Goal: Task Accomplishment & Management: Use online tool/utility

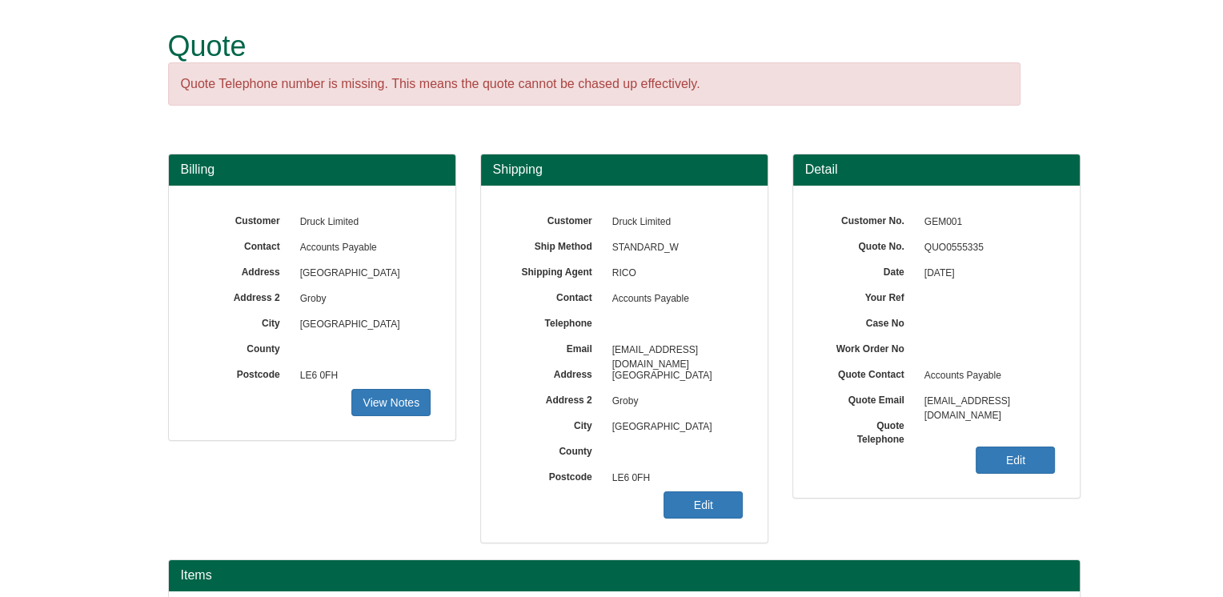
scroll to position [179, 0]
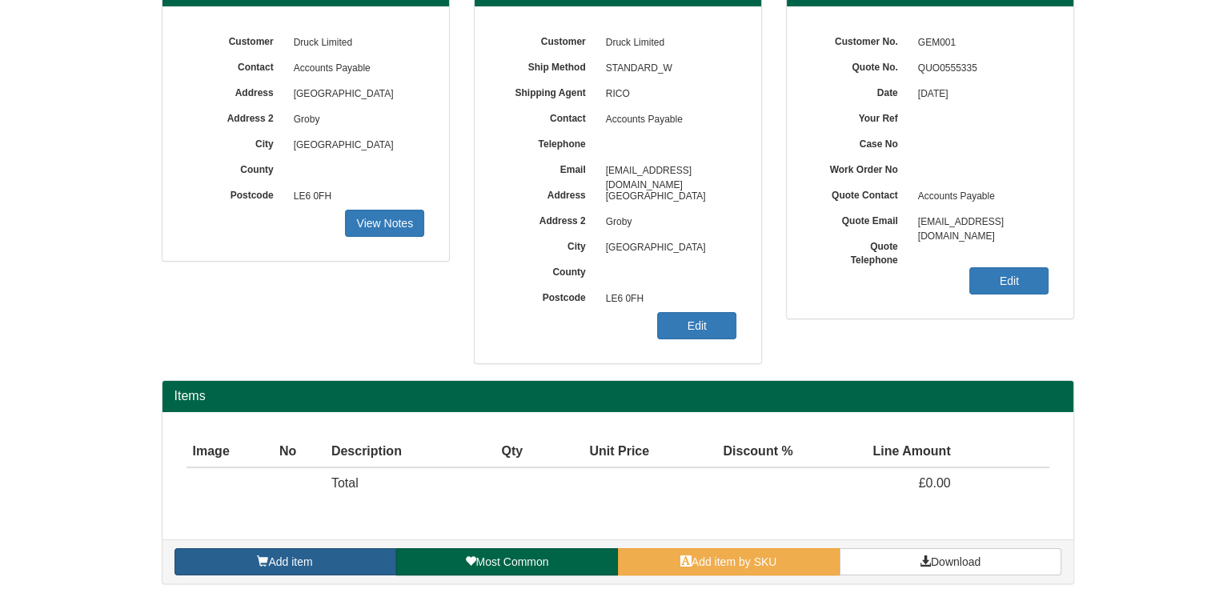
click at [320, 559] on link "Add item" at bounding box center [285, 561] width 222 height 27
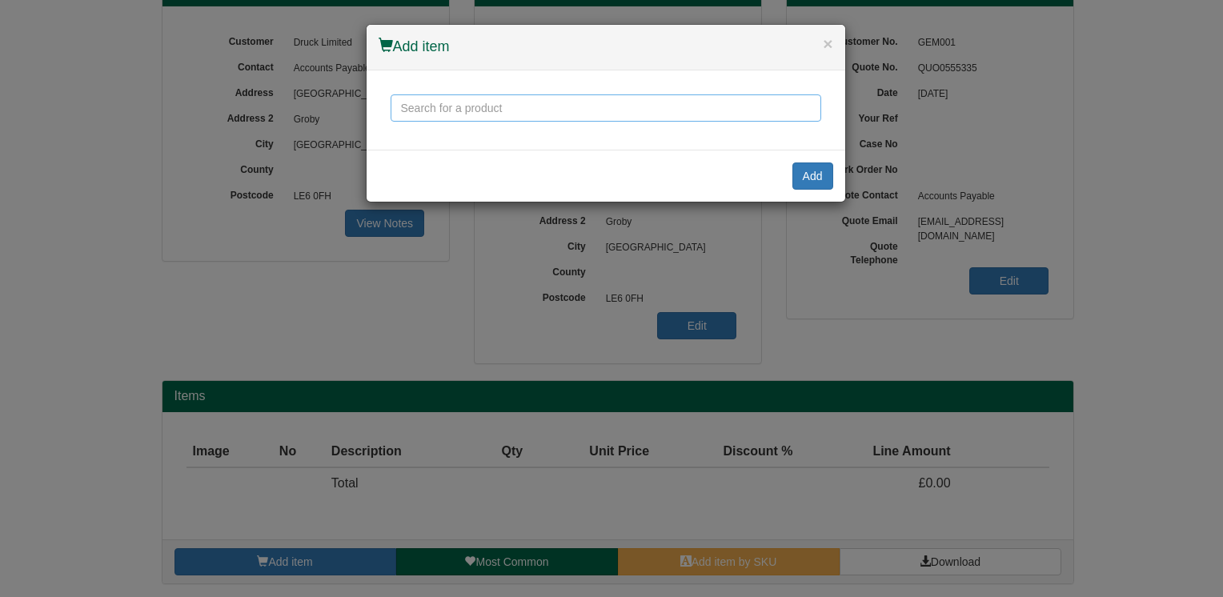
click at [514, 105] on input "text" at bounding box center [605, 107] width 430 height 27
type input "c"
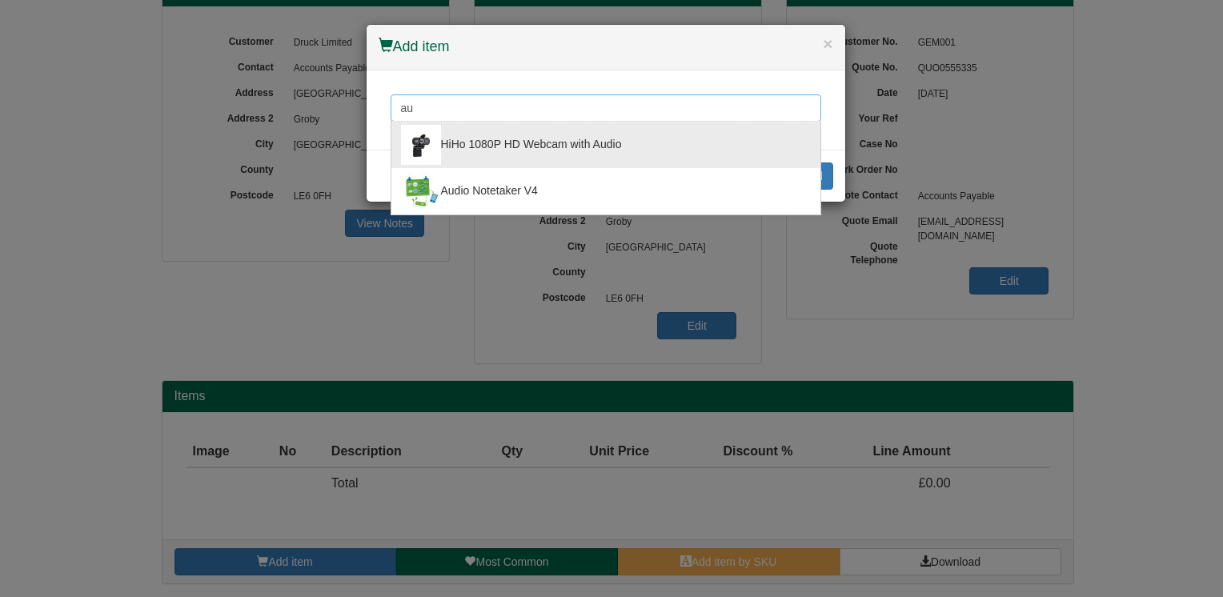
type input "a"
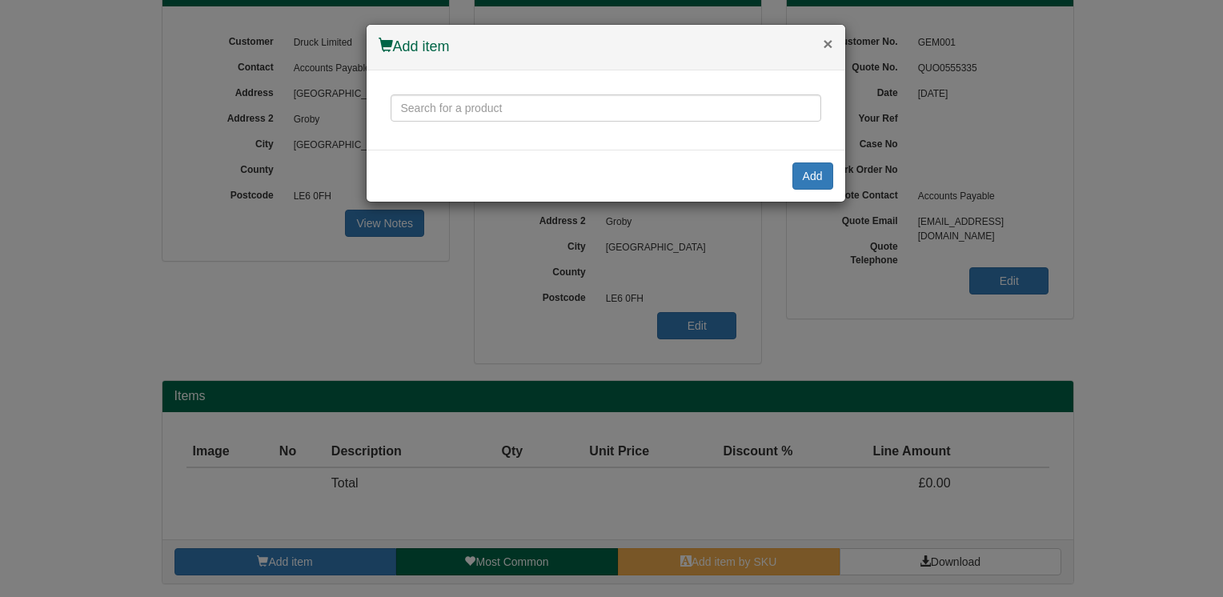
click at [825, 42] on button "×" at bounding box center [828, 43] width 10 height 17
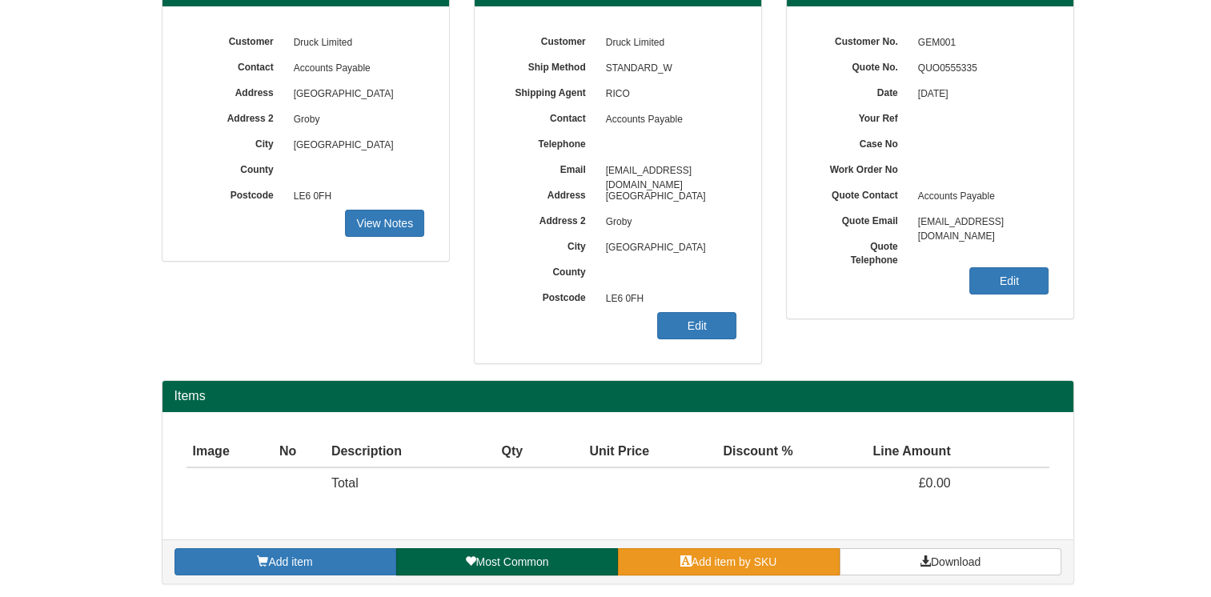
click at [777, 561] on span "Add item by SKU" at bounding box center [734, 561] width 86 height 13
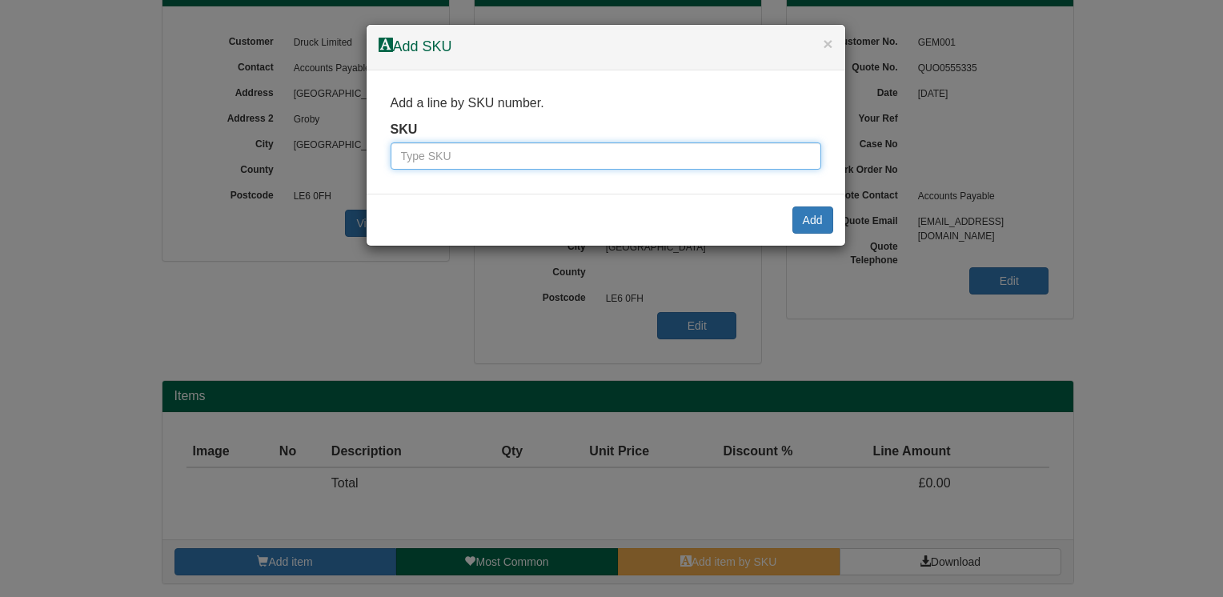
drag, startPoint x: 483, startPoint y: 156, endPoint x: 467, endPoint y: 158, distance: 16.2
click at [467, 158] on input "text" at bounding box center [605, 155] width 430 height 27
type input "999171"
click input "Save" at bounding box center [0, 0] width 0 height 0
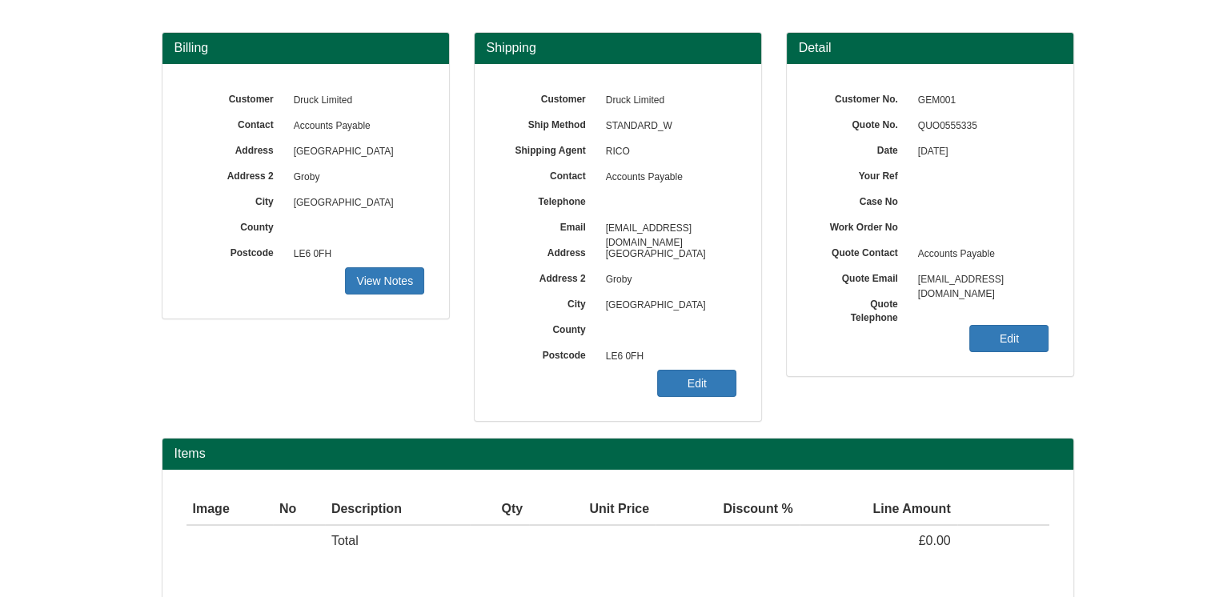
scroll to position [179, 0]
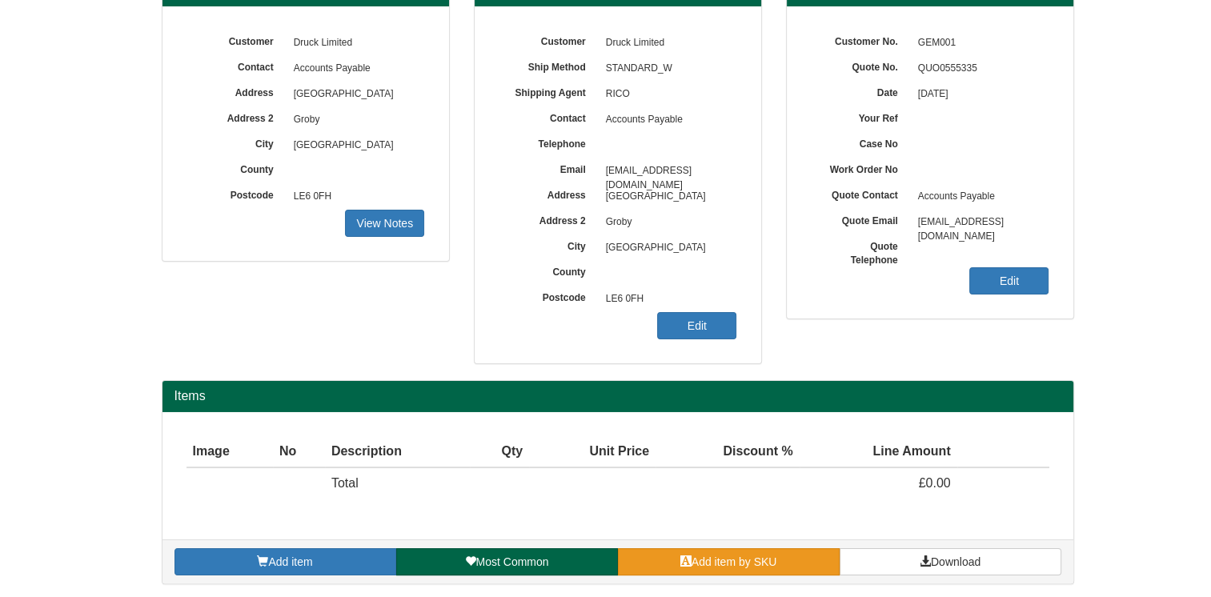
click at [755, 558] on span "Add item by SKU" at bounding box center [734, 561] width 86 height 13
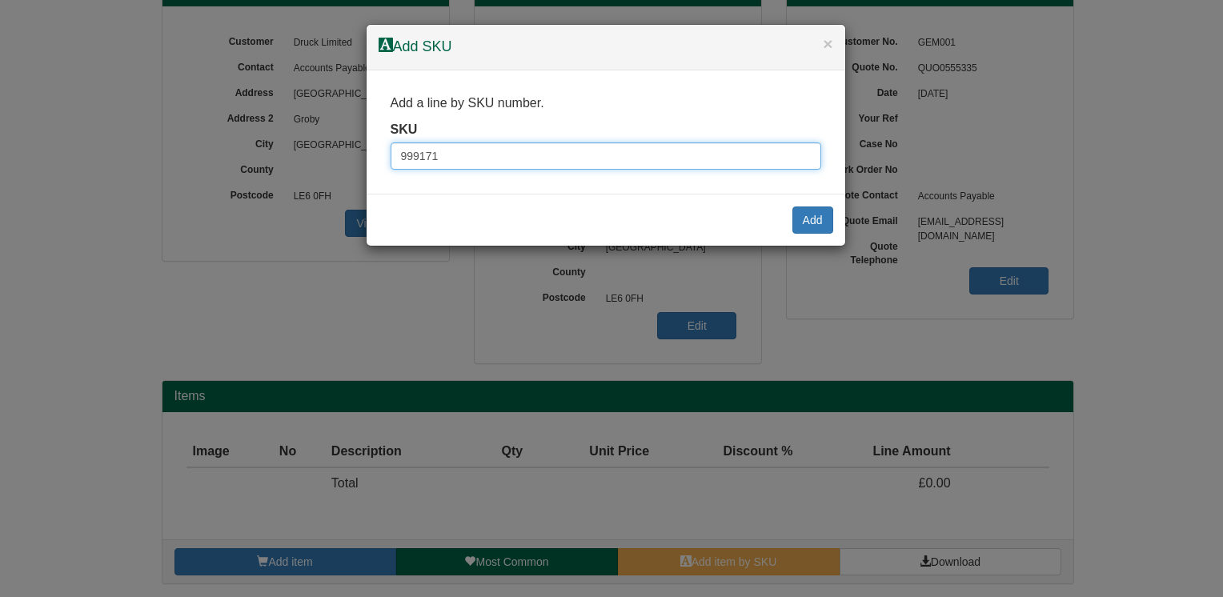
click at [496, 163] on input "999171" at bounding box center [605, 155] width 430 height 27
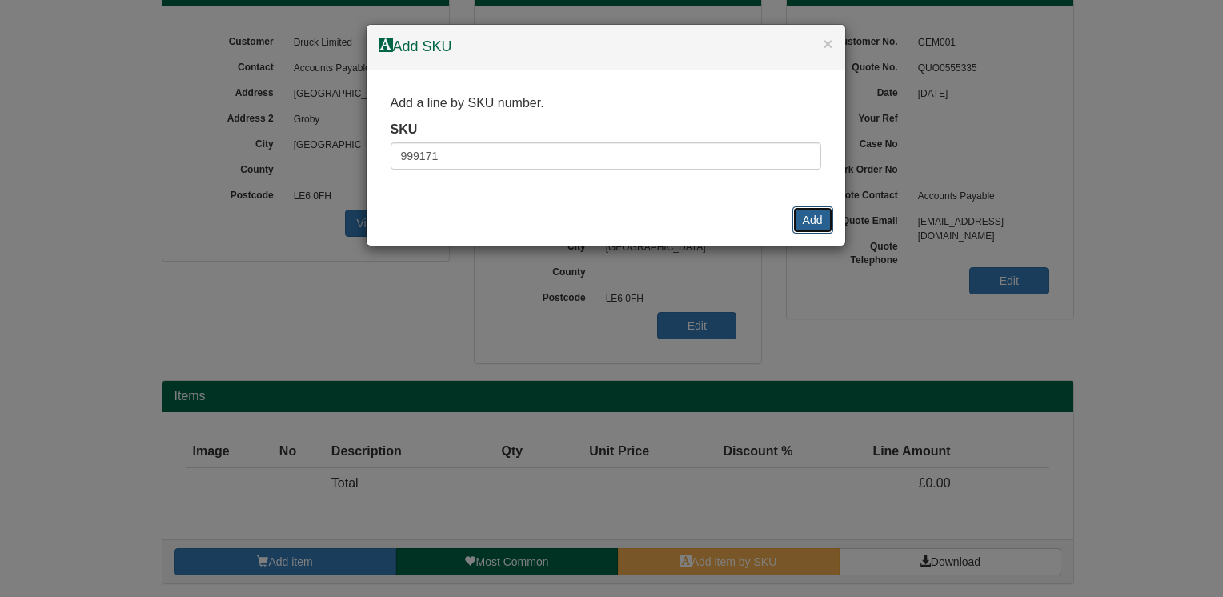
click at [809, 224] on button "Add" at bounding box center [812, 219] width 41 height 27
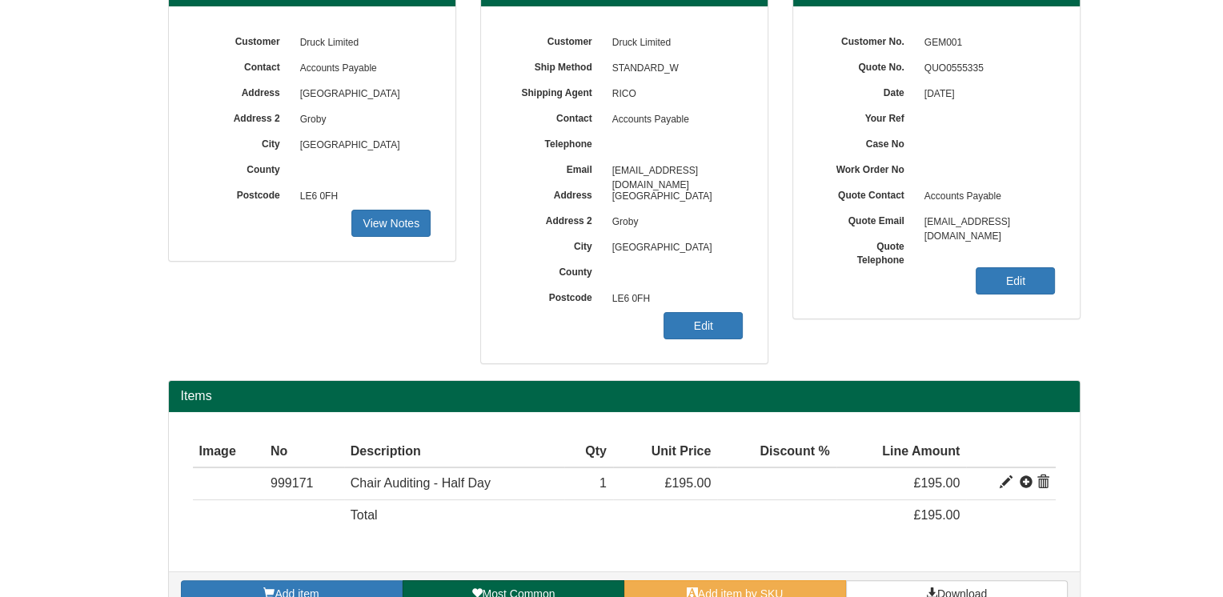
scroll to position [211, 0]
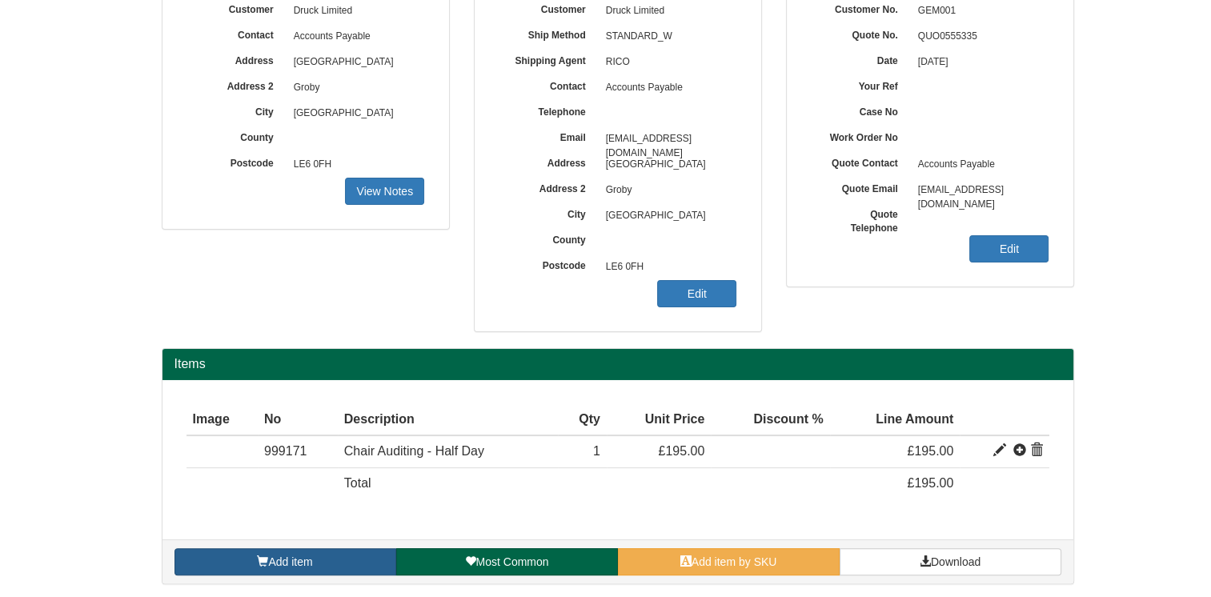
click at [305, 563] on span "Add item" at bounding box center [290, 561] width 44 height 13
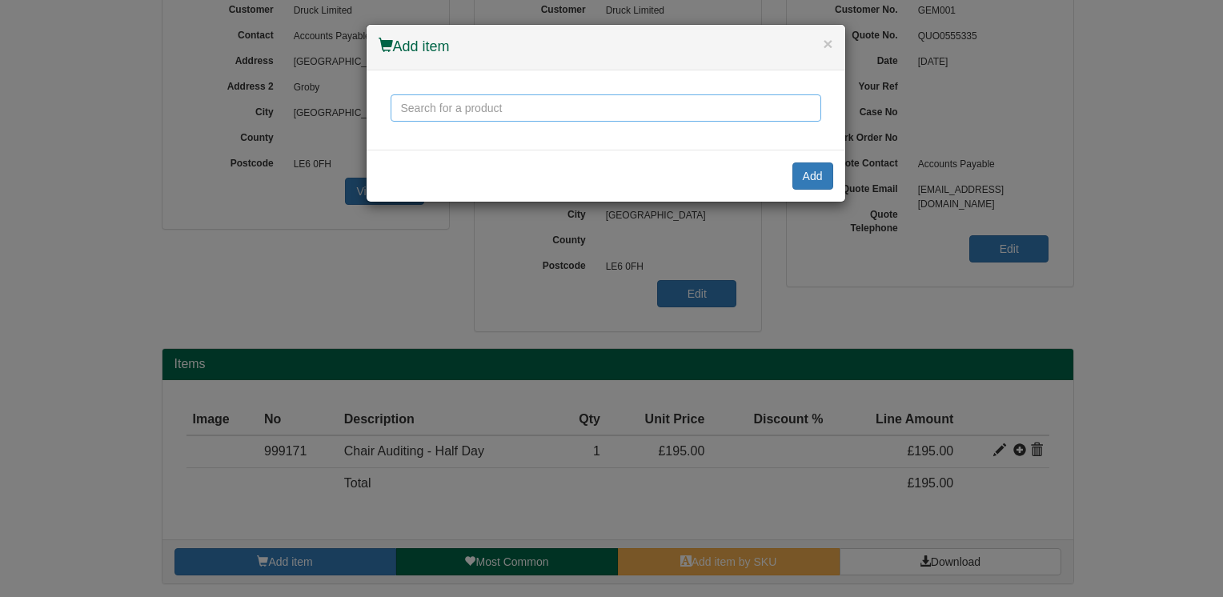
click at [476, 112] on input "text" at bounding box center [605, 107] width 430 height 27
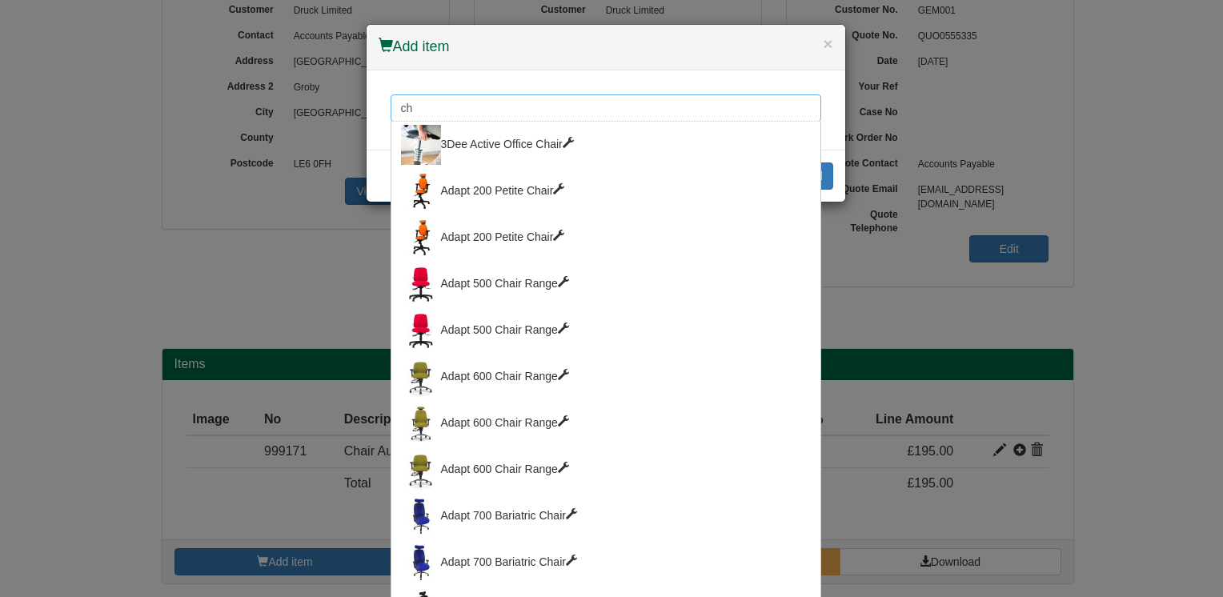
type input "c"
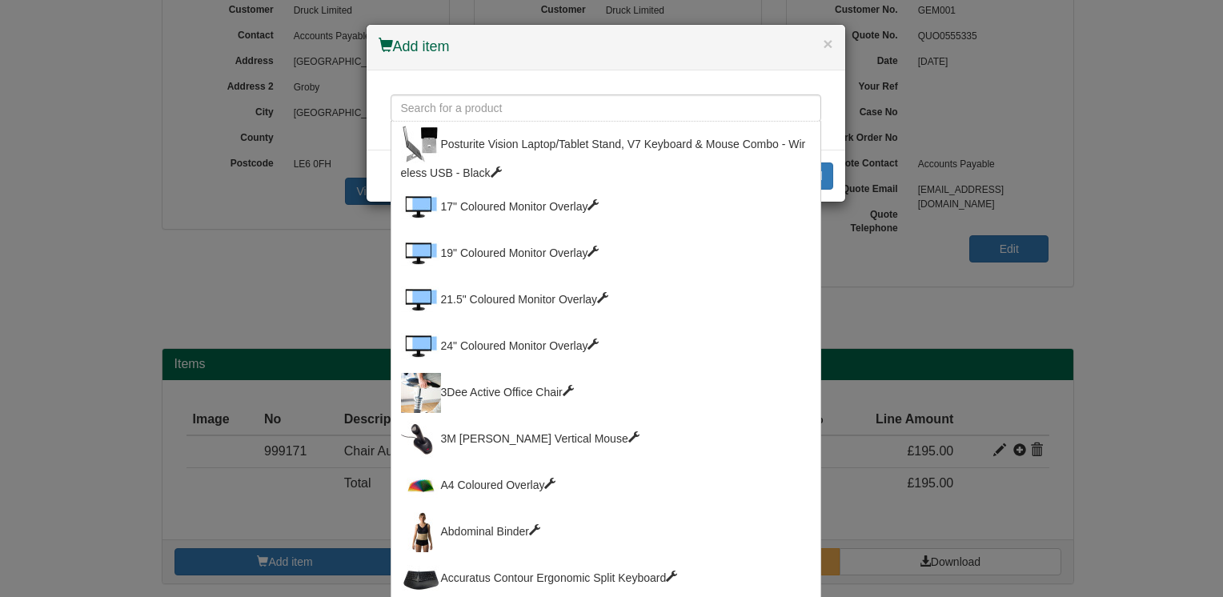
click at [829, 42] on div "× Add item" at bounding box center [605, 48] width 478 height 46
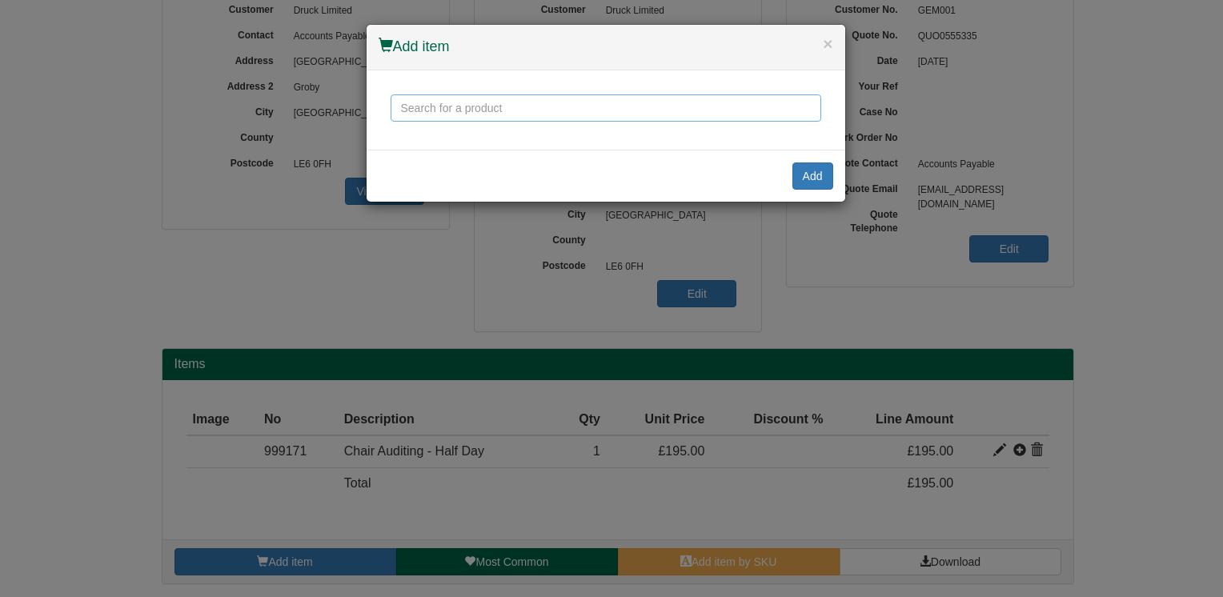
click at [535, 110] on input "text" at bounding box center [605, 107] width 430 height 27
type input "999170"
click at [819, 170] on button "Add" at bounding box center [812, 175] width 41 height 27
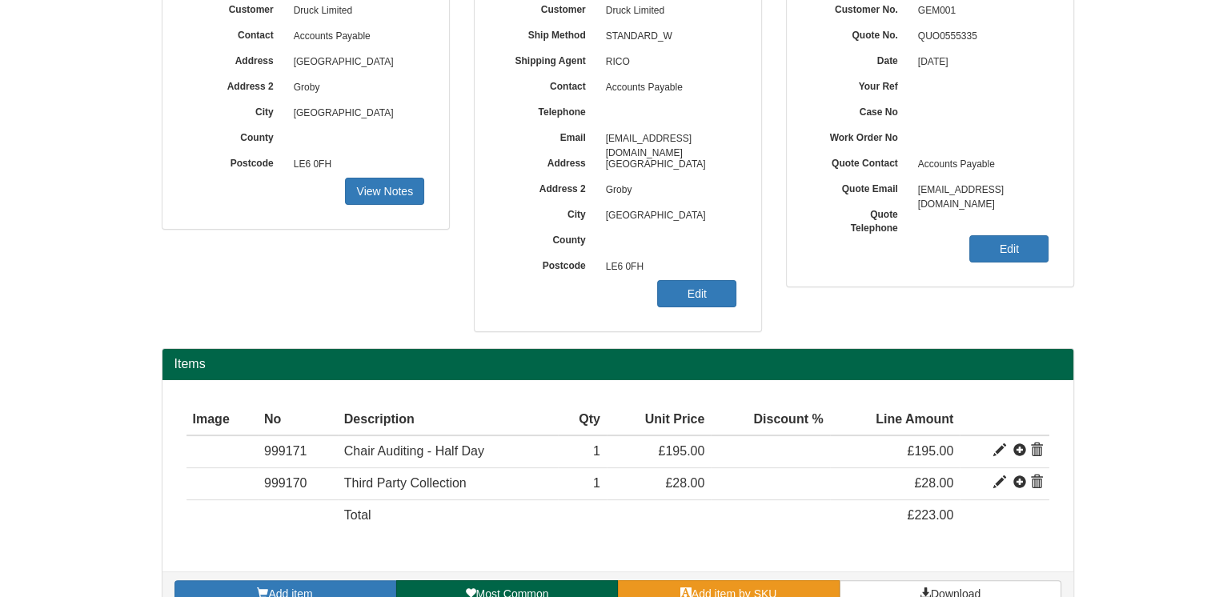
click at [747, 587] on span "Add item by SKU" at bounding box center [734, 593] width 86 height 13
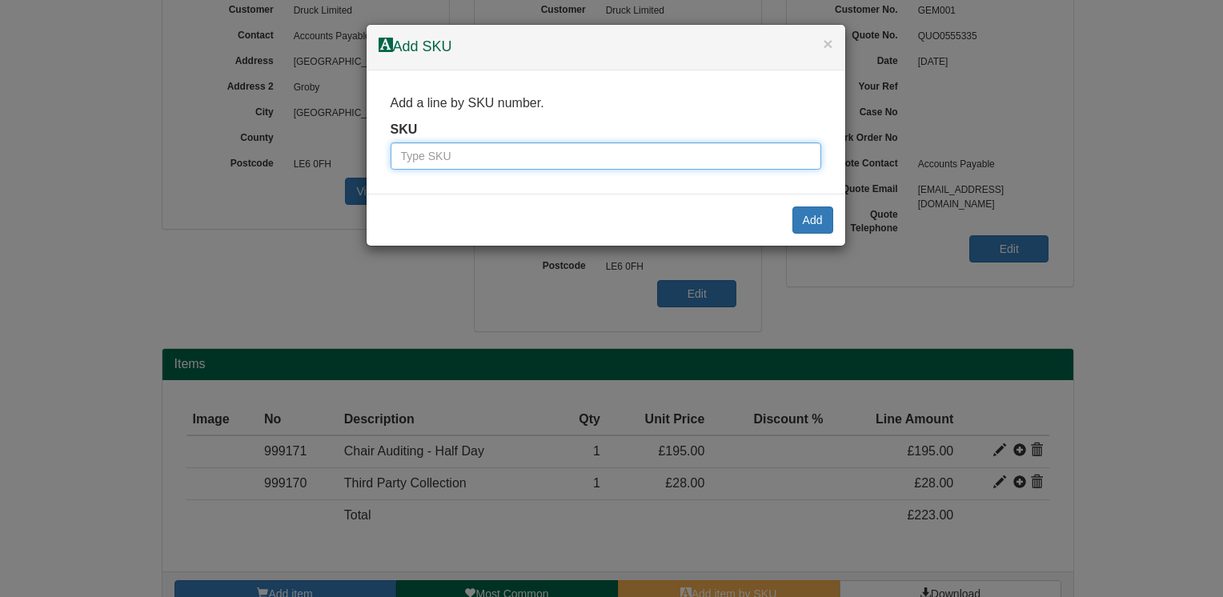
click at [490, 162] on input "text" at bounding box center [605, 155] width 430 height 27
type input "999172"
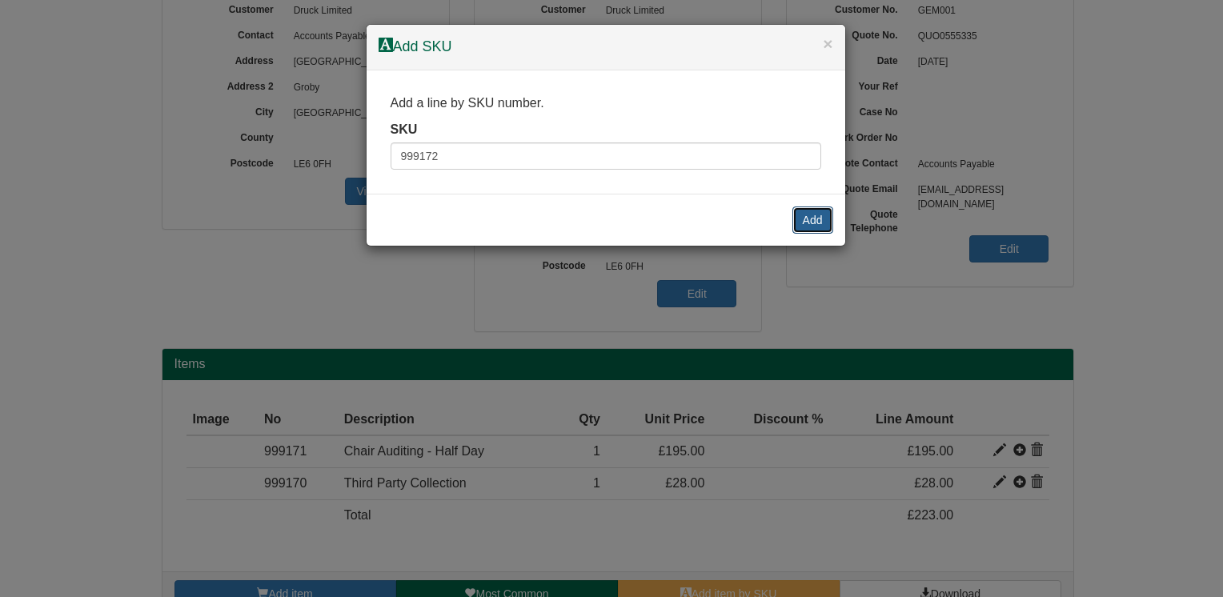
click at [826, 222] on button "Add" at bounding box center [812, 219] width 41 height 27
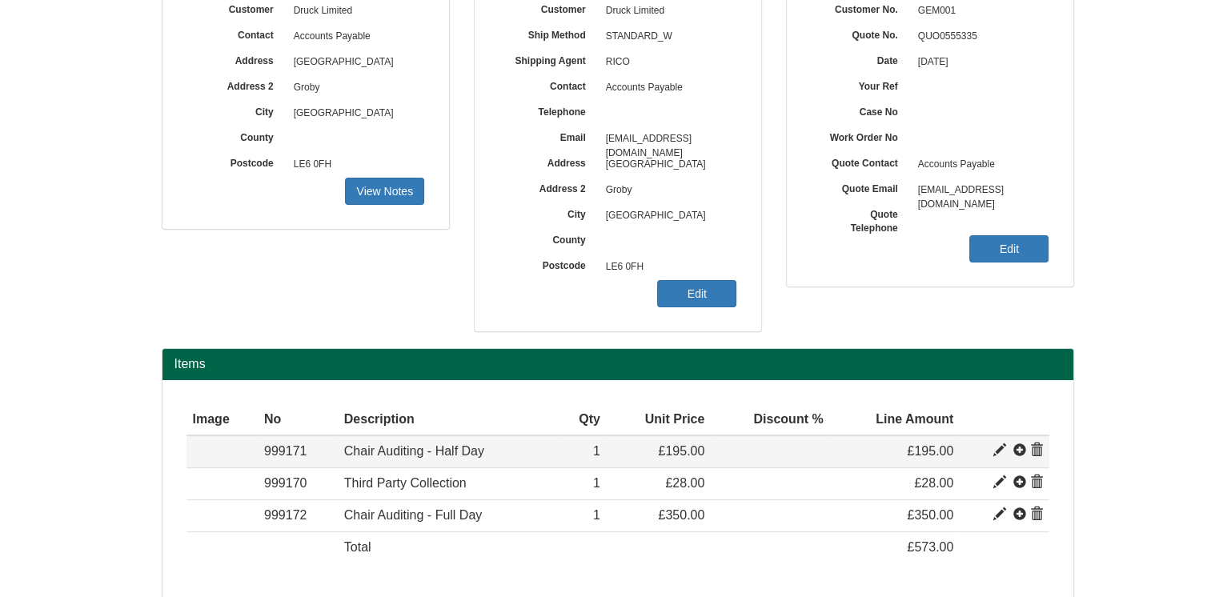
click at [1037, 446] on span at bounding box center [1036, 450] width 13 height 13
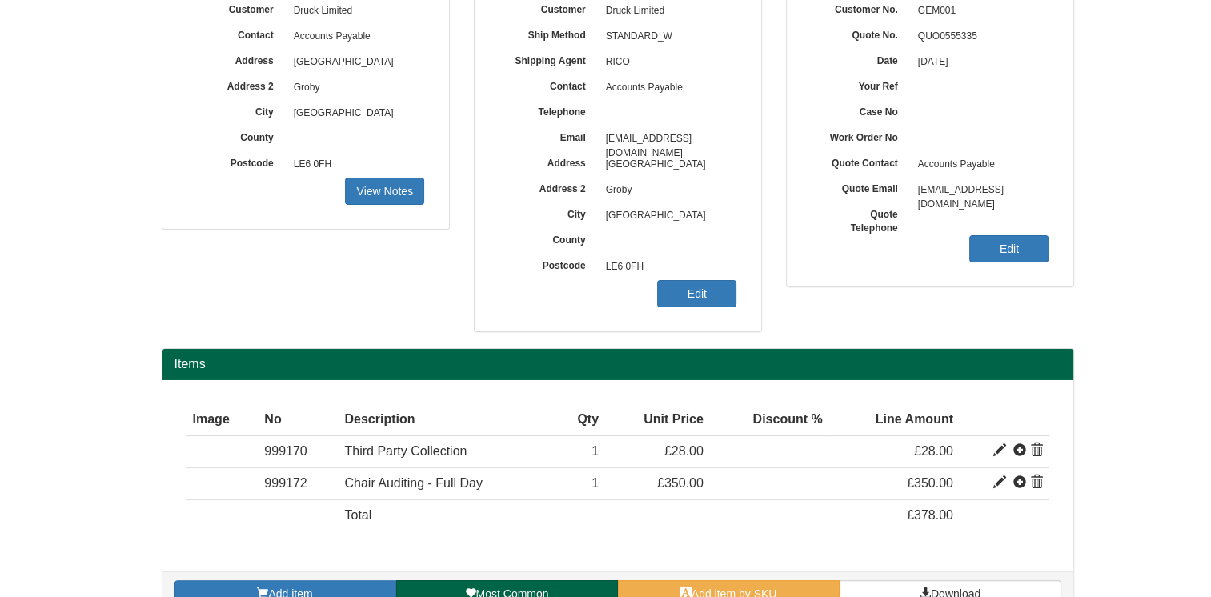
click at [1037, 446] on span at bounding box center [1036, 450] width 13 height 13
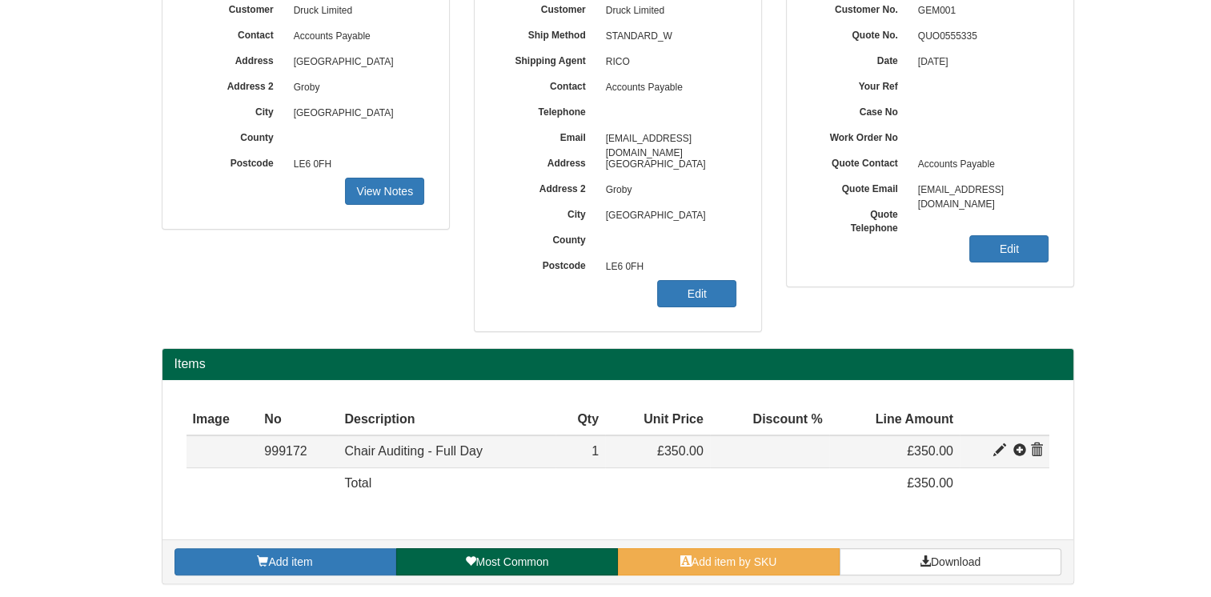
click at [998, 449] on span at bounding box center [999, 450] width 13 height 13
type input "Chair Auditing - Full Day"
type input "200.00"
type input "350.00"
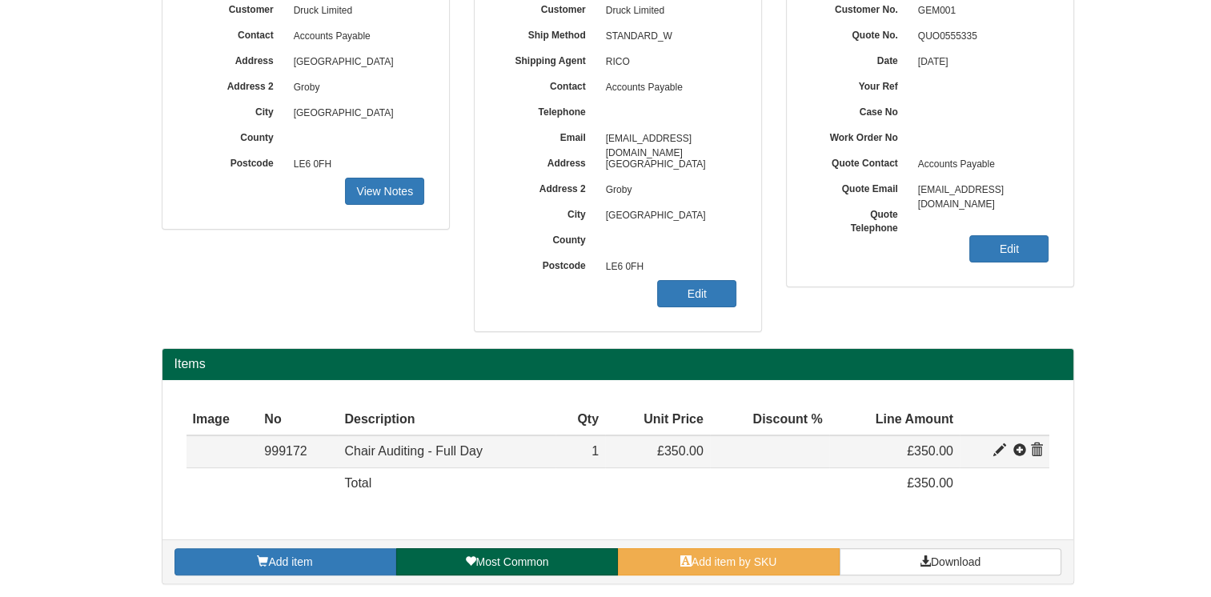
type input "1"
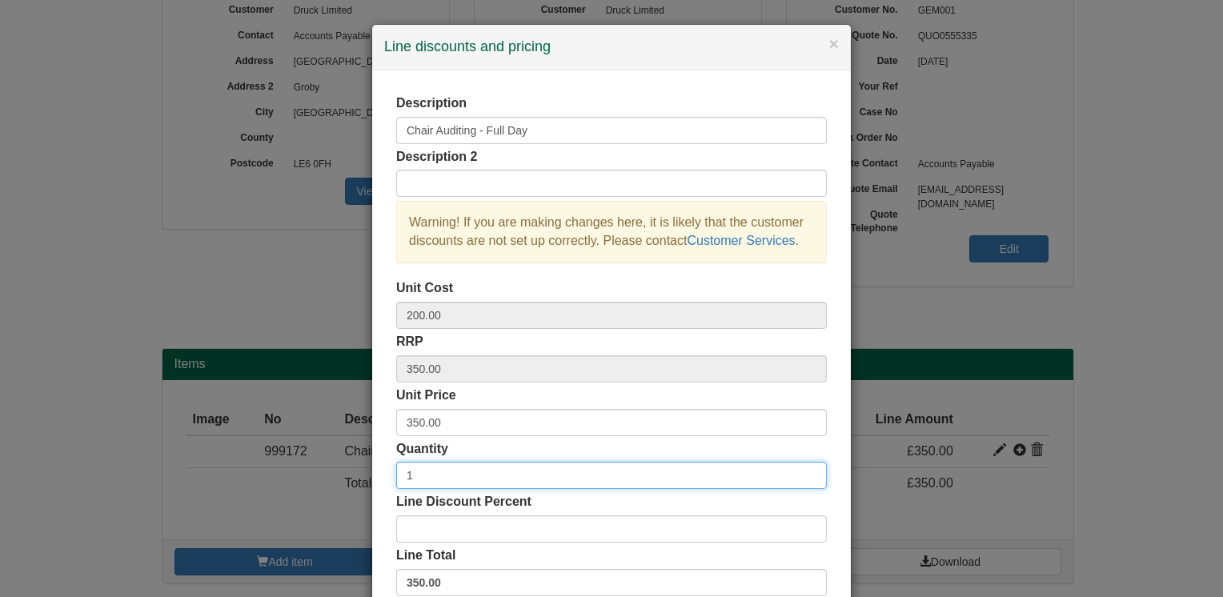
click at [414, 469] on input "1" at bounding box center [611, 475] width 430 height 27
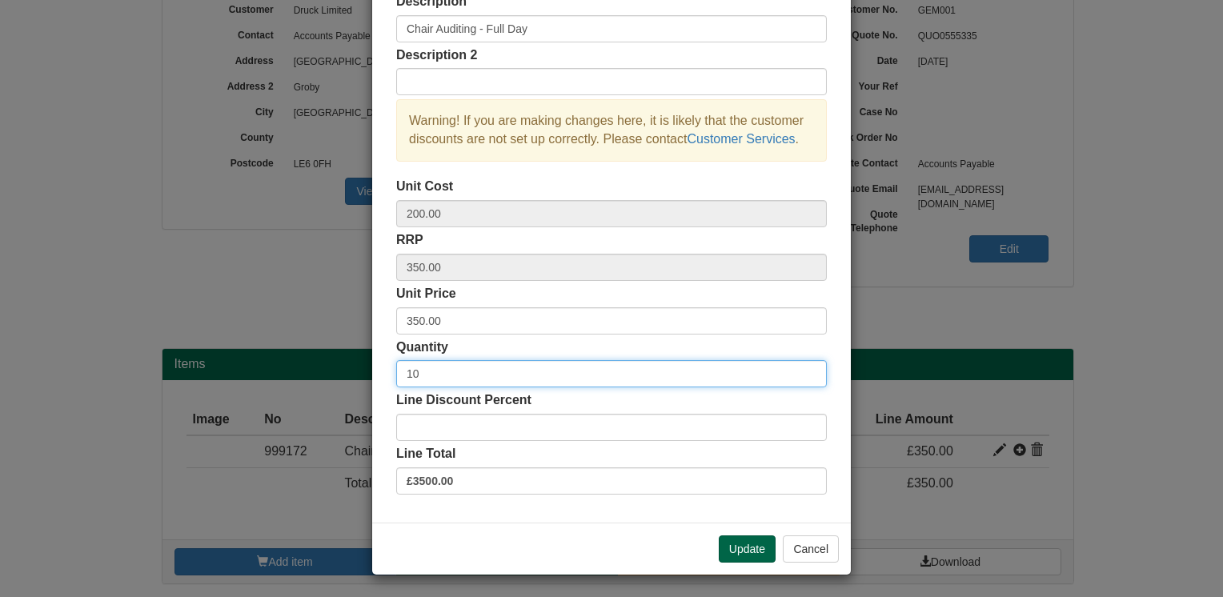
scroll to position [102, 0]
type input "10"
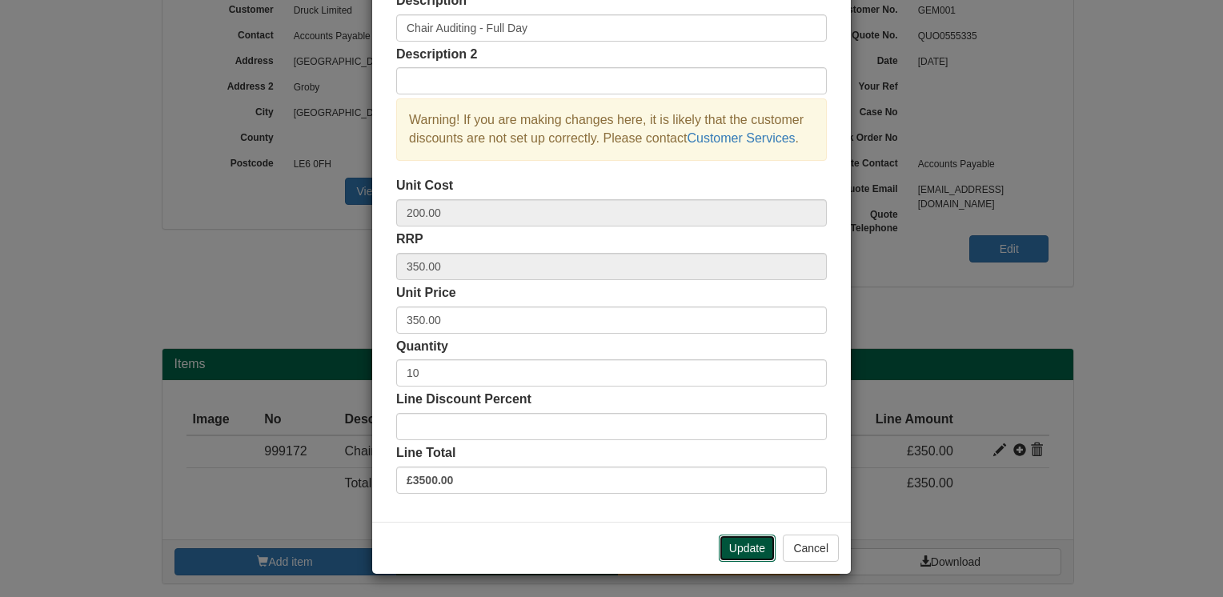
click at [751, 555] on button "Update" at bounding box center [747, 547] width 57 height 27
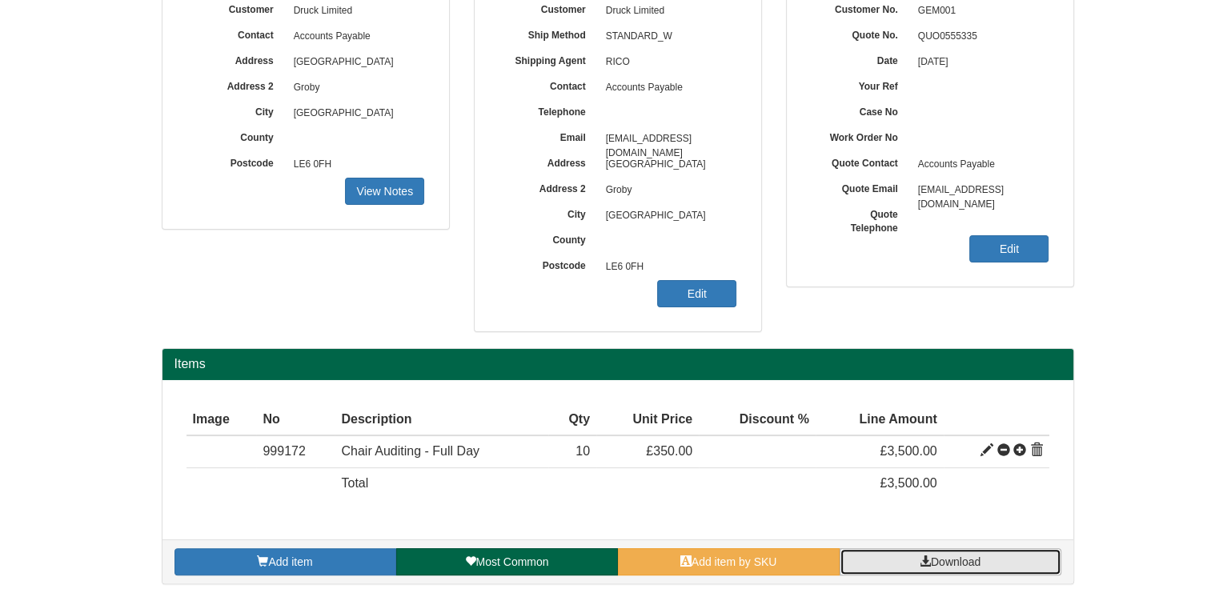
click at [963, 558] on span "Download" at bounding box center [956, 561] width 50 height 13
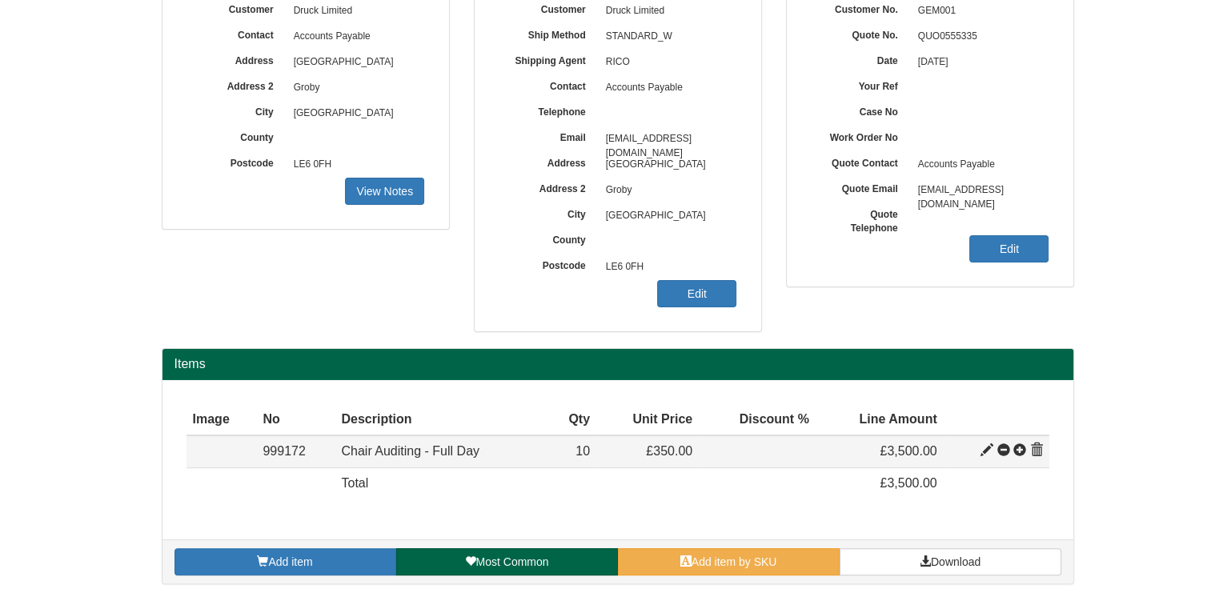
click at [986, 449] on span at bounding box center [986, 450] width 13 height 13
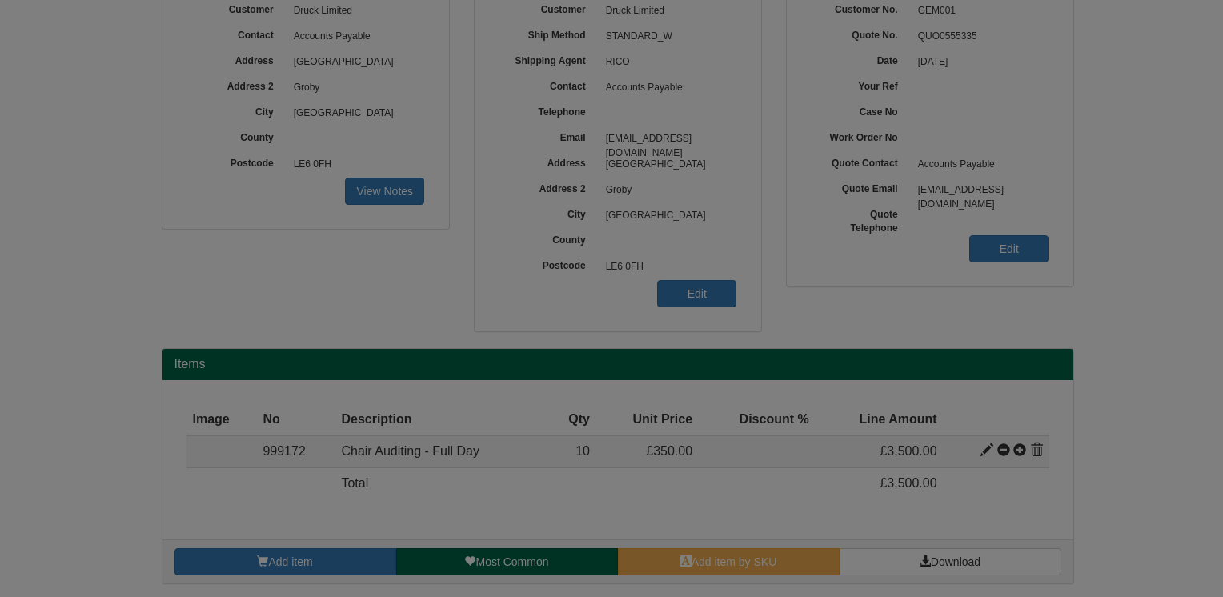
scroll to position [0, 0]
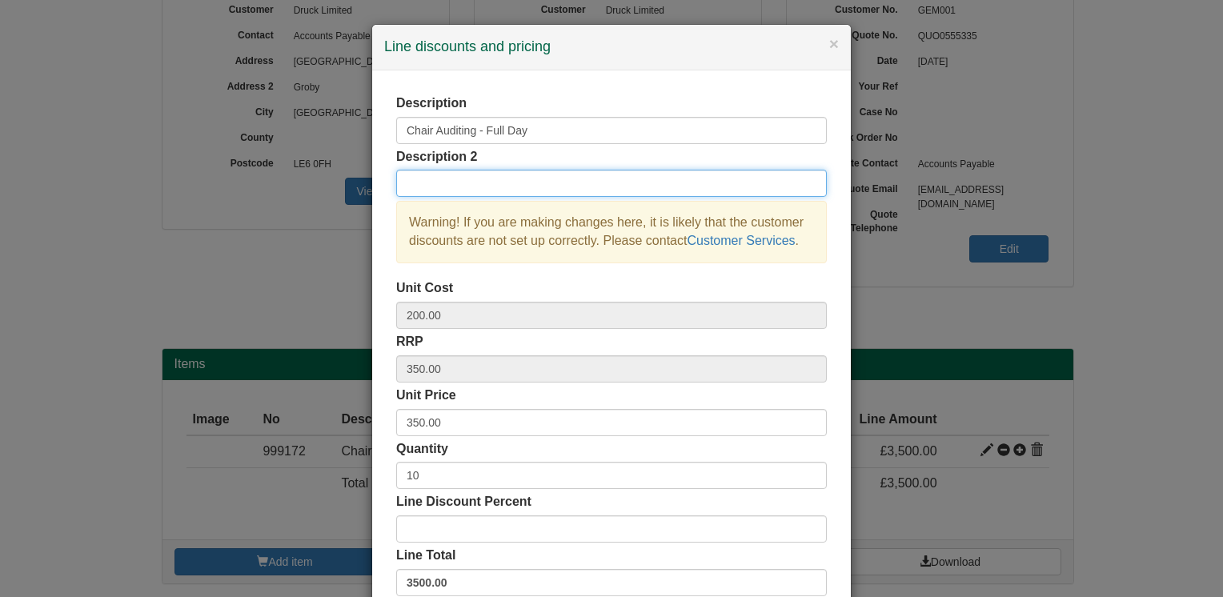
click at [490, 178] on input "text" at bounding box center [611, 183] width 430 height 27
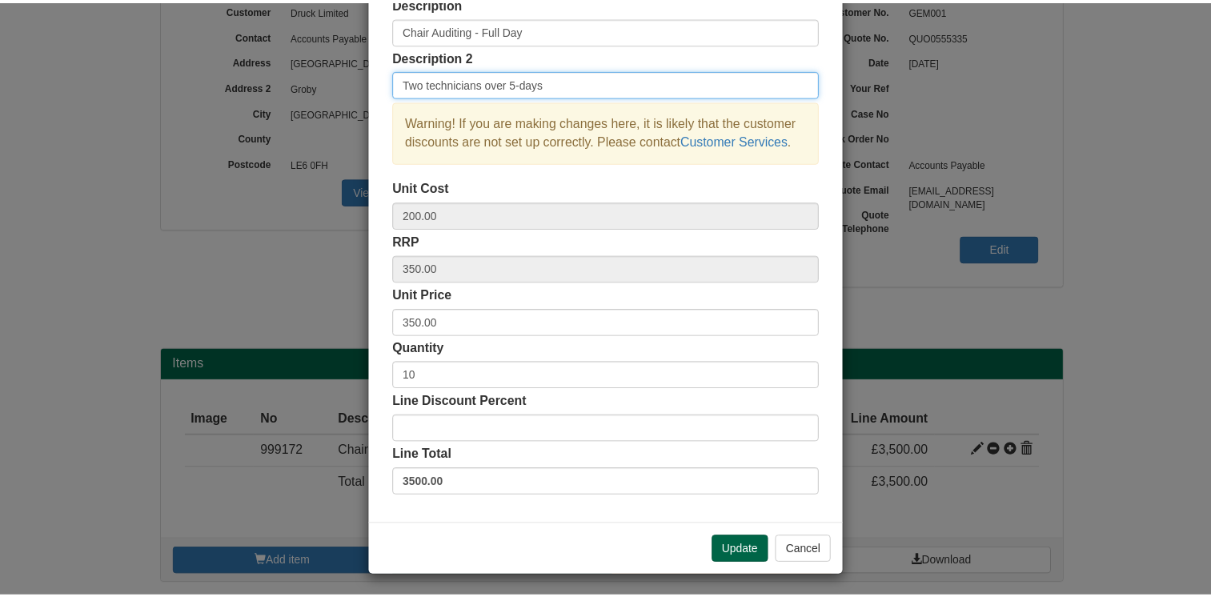
scroll to position [102, 0]
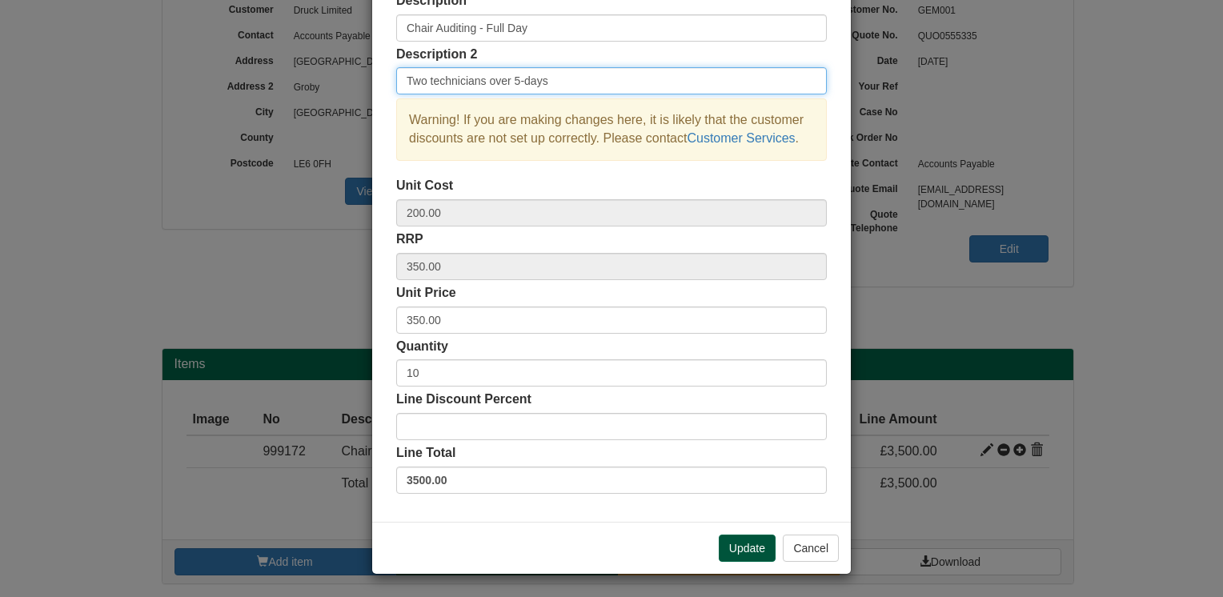
type input "Two technicians over 5-days"
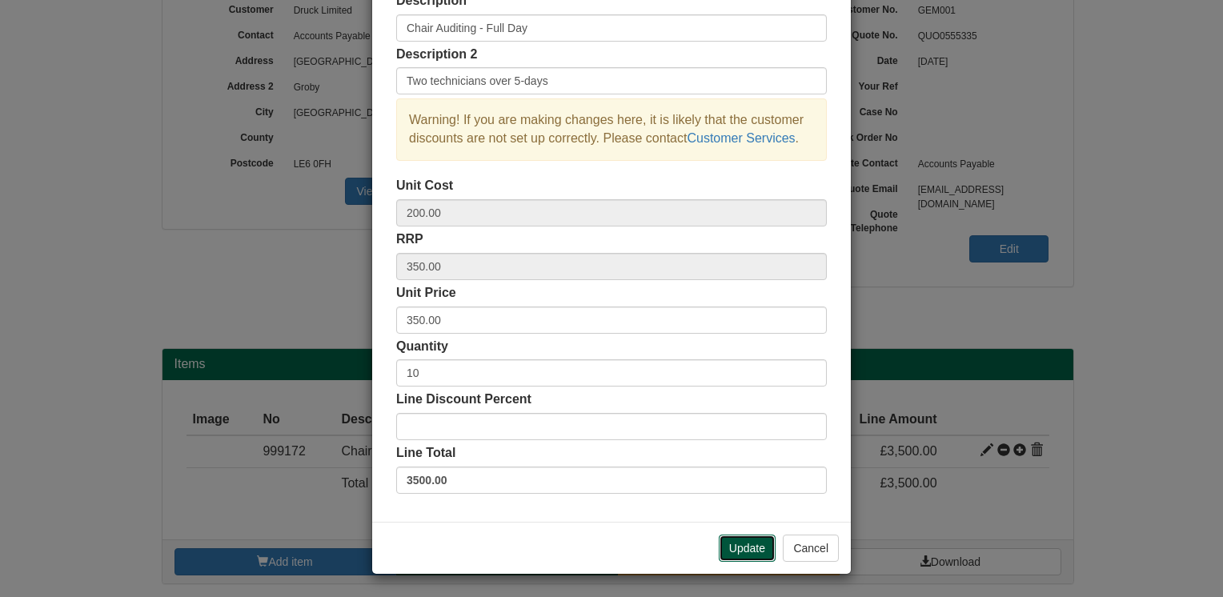
click at [731, 546] on button "Update" at bounding box center [747, 547] width 57 height 27
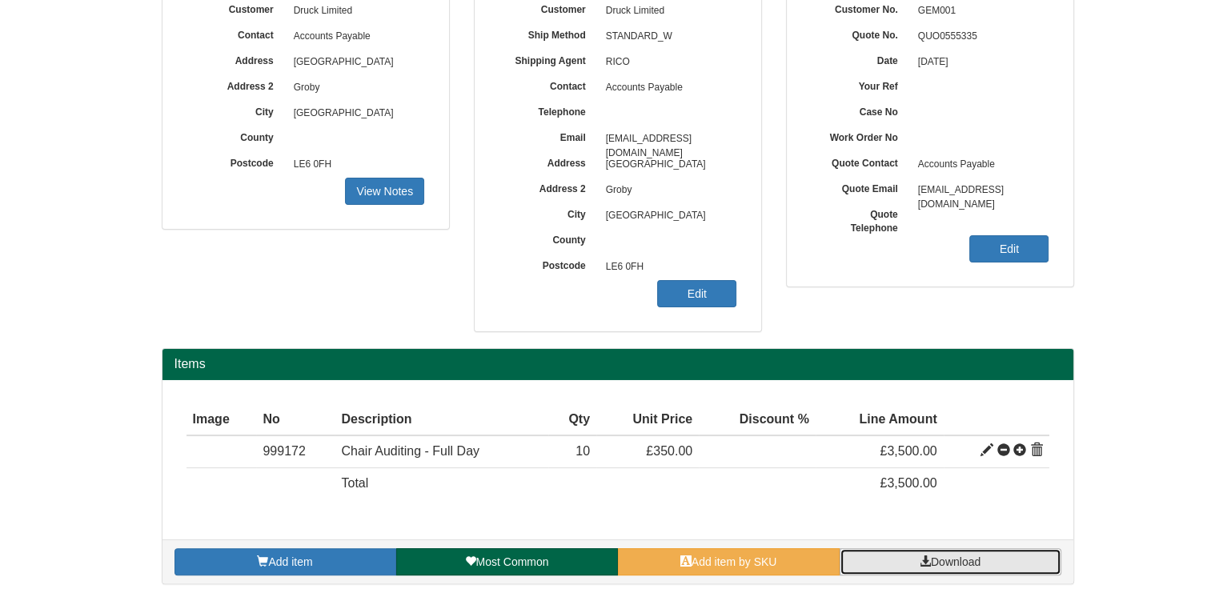
click at [936, 568] on link "Download" at bounding box center [950, 561] width 222 height 27
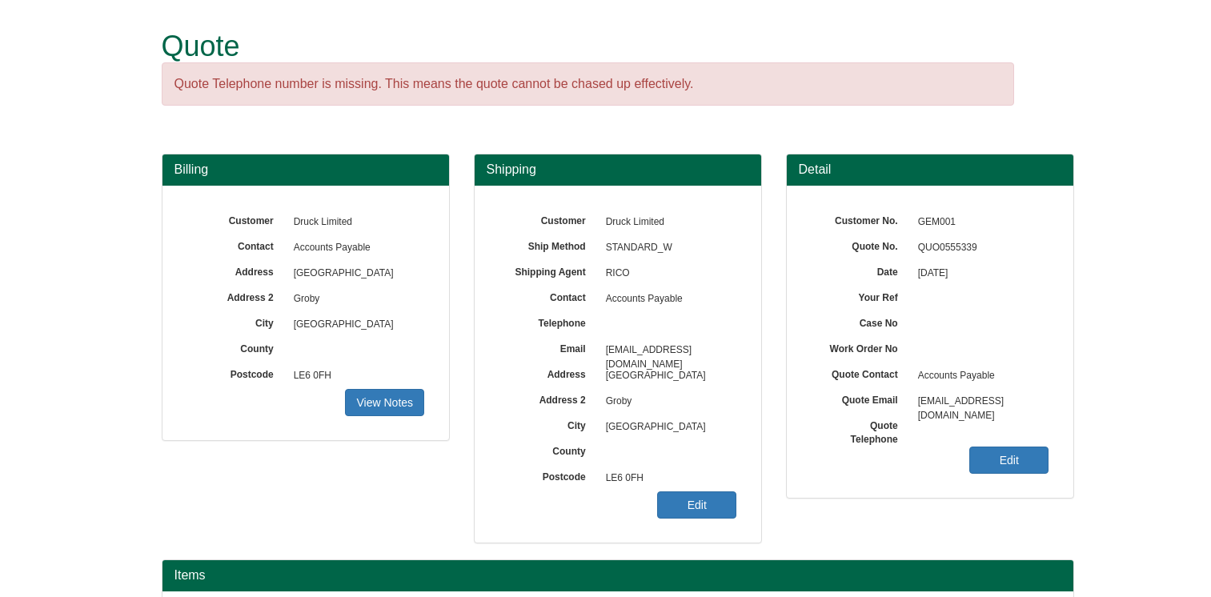
scroll to position [179, 0]
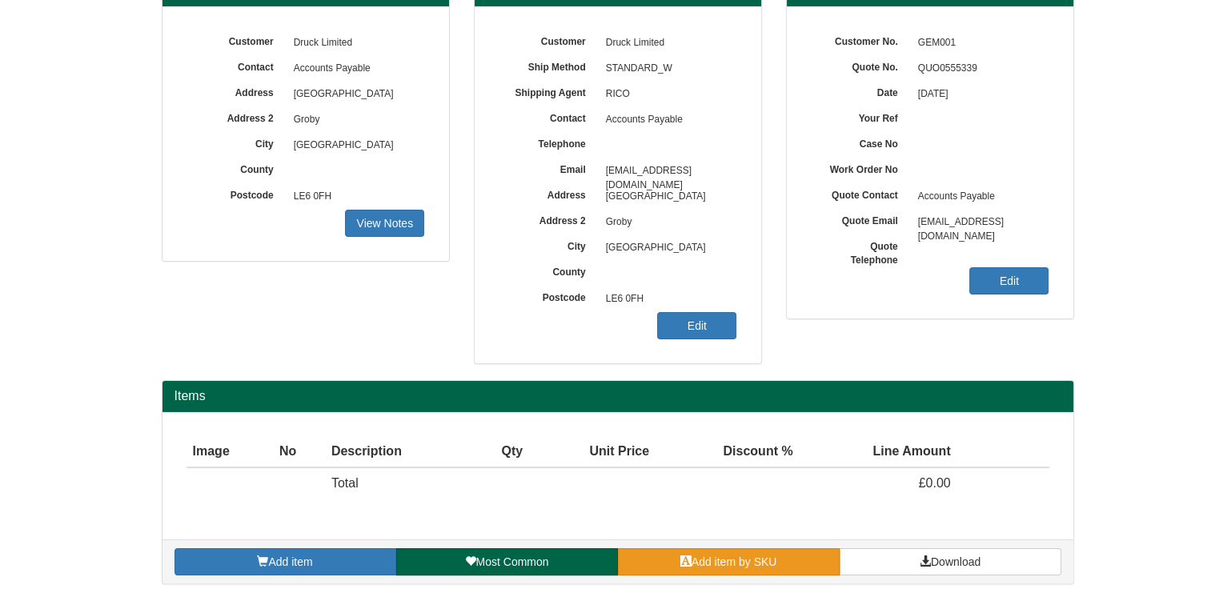
click at [739, 557] on span "Add item by SKU" at bounding box center [734, 561] width 86 height 13
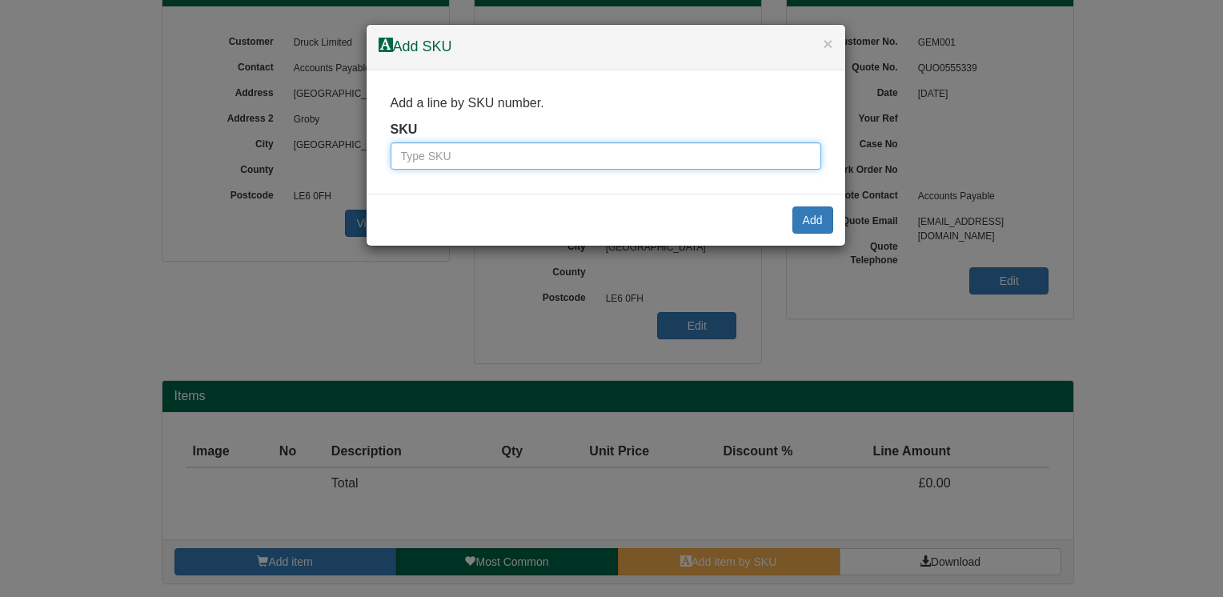
click at [522, 158] on input "text" at bounding box center [605, 155] width 430 height 27
type input "999172"
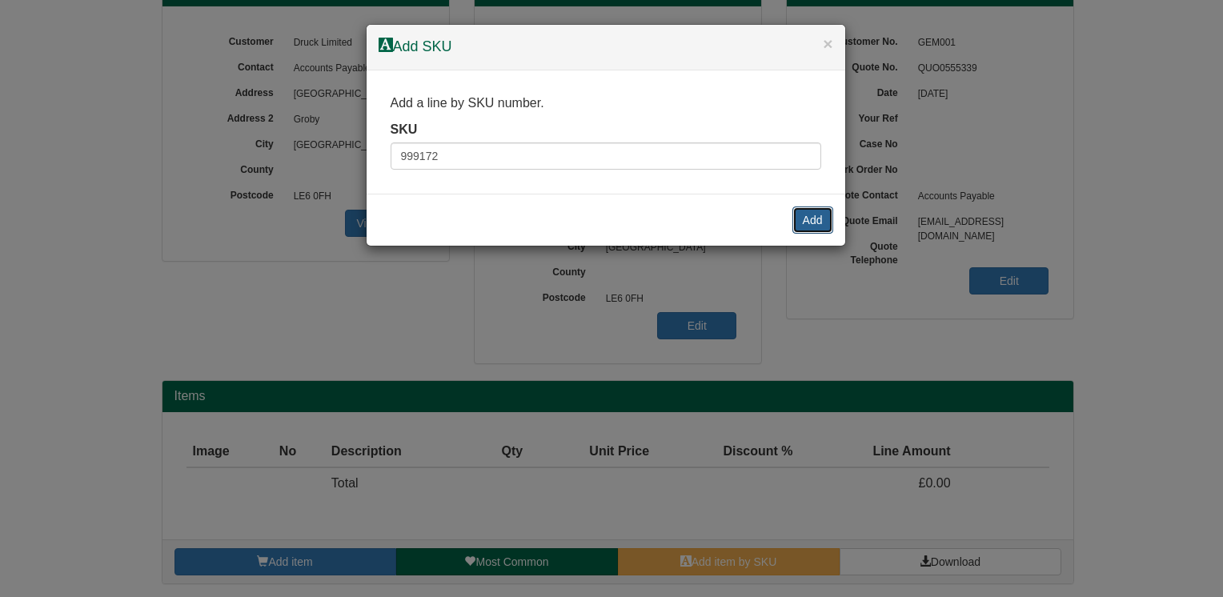
click at [811, 226] on button "Add" at bounding box center [812, 219] width 41 height 27
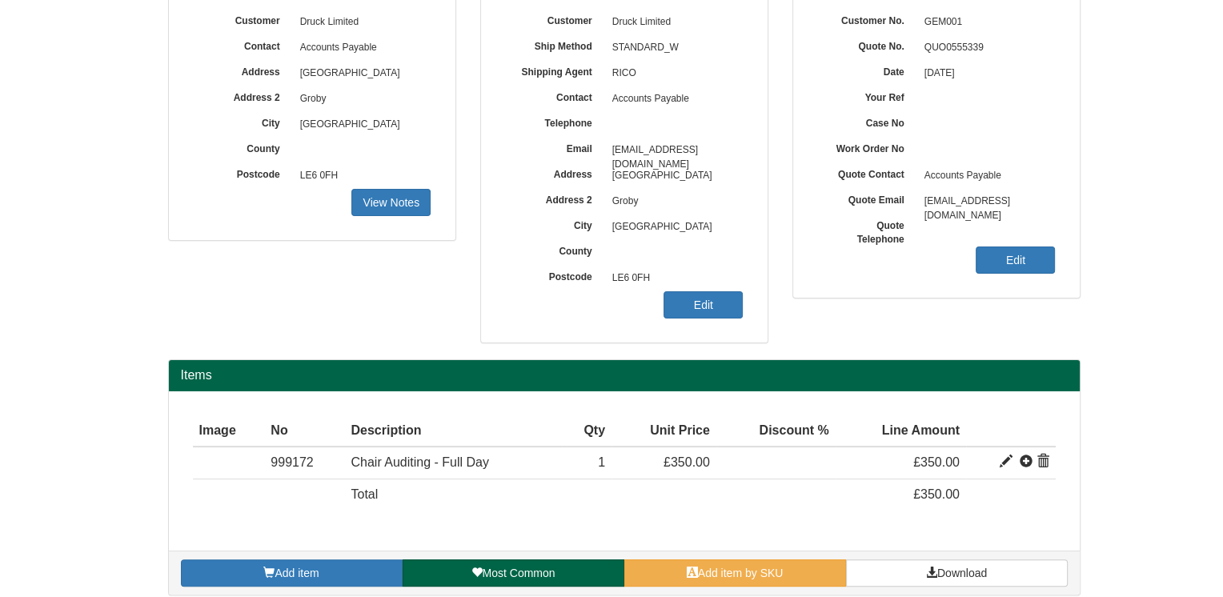
scroll to position [211, 0]
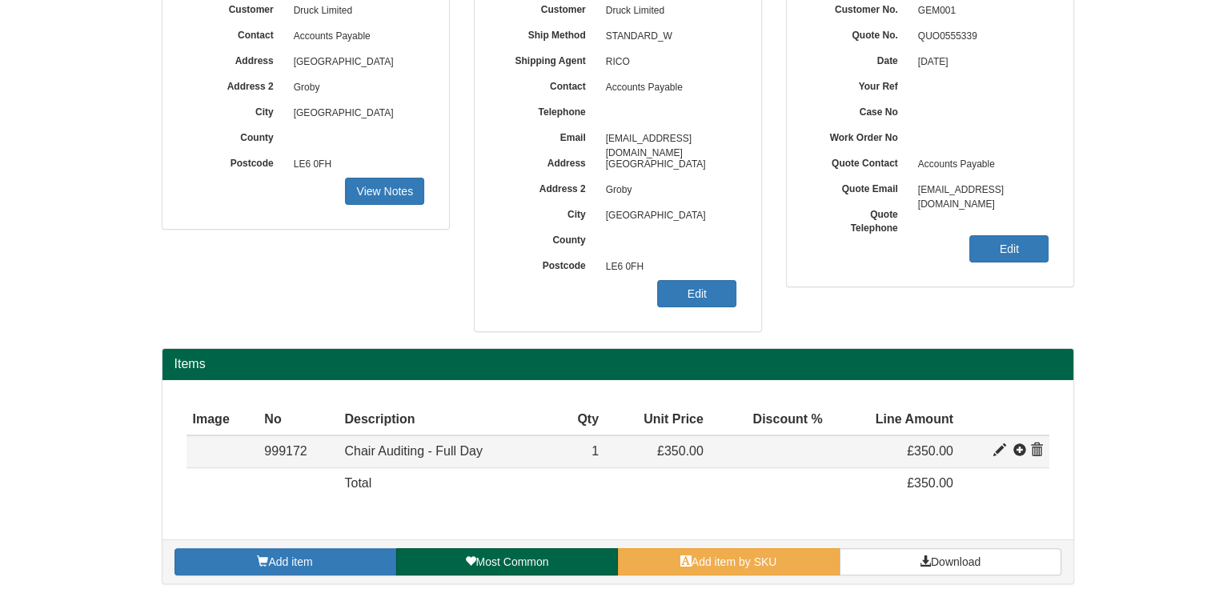
click at [996, 453] on span at bounding box center [999, 450] width 13 height 13
type input "Chair Auditing - Full Day"
type input "200.00"
type input "350.00"
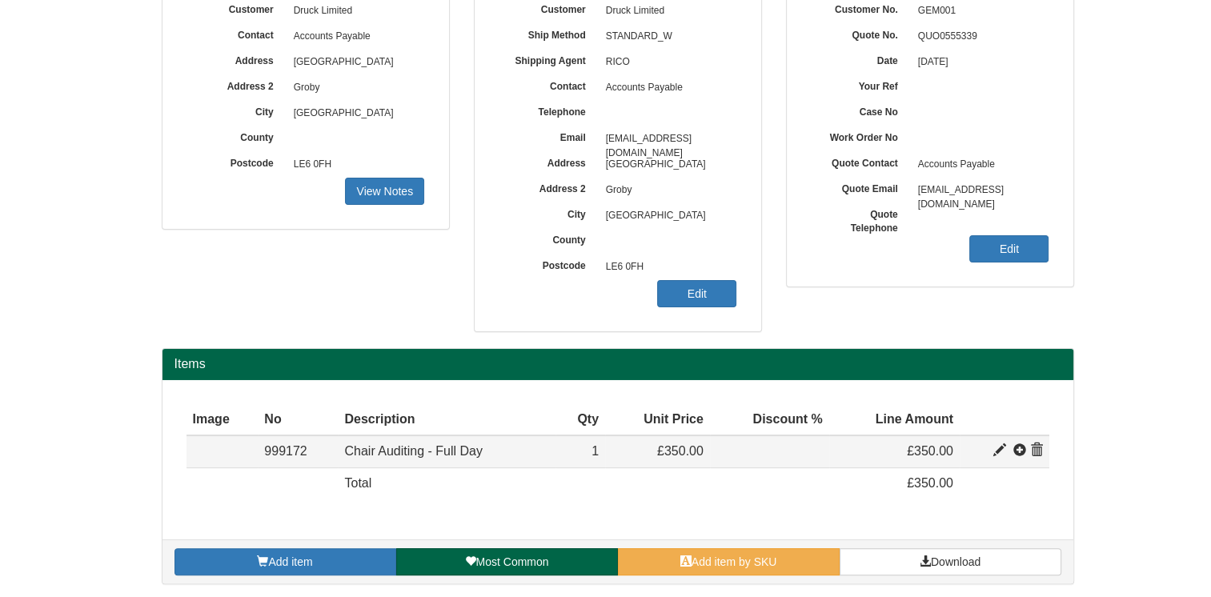
type input "1"
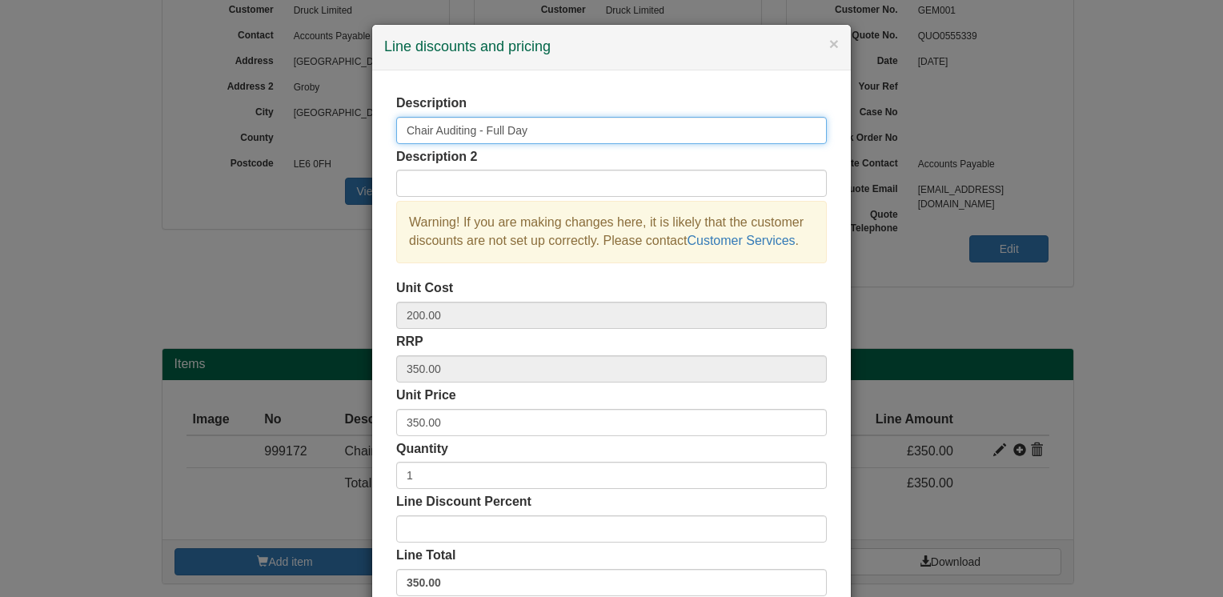
drag, startPoint x: 428, startPoint y: 126, endPoint x: 356, endPoint y: 150, distance: 75.7
click at [356, 150] on div "× Line discounts and pricing Description Chair Auditing - Full Day Description …" at bounding box center [611, 298] width 1223 height 597
type input "Desk Auditing - Full Day"
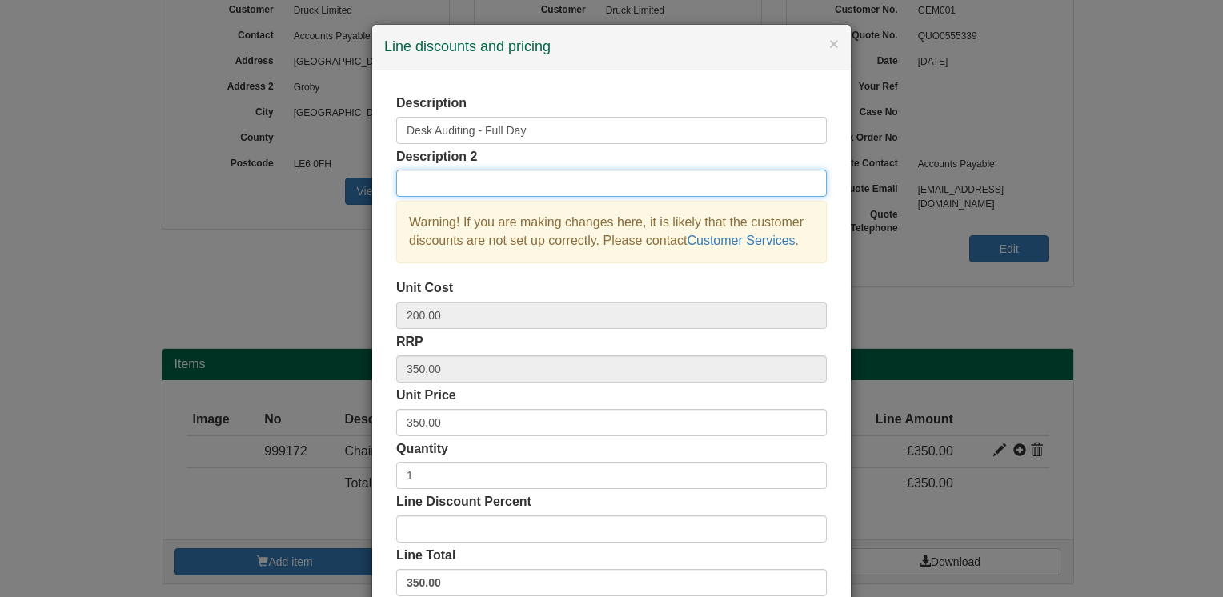
click at [449, 174] on input "text" at bounding box center [611, 183] width 430 height 27
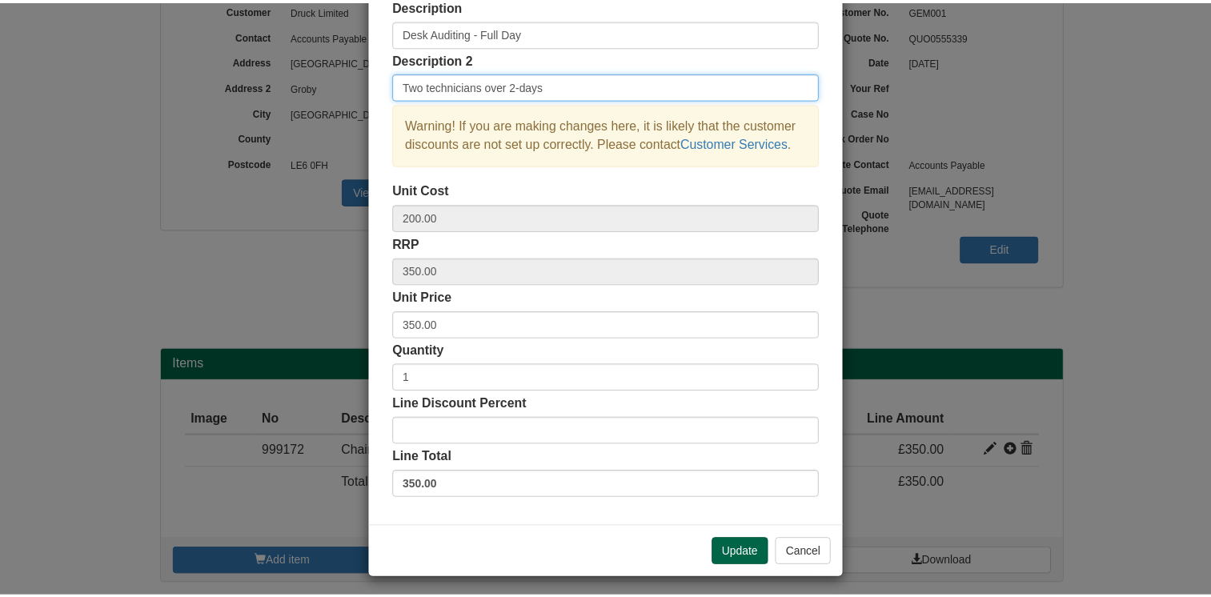
scroll to position [102, 0]
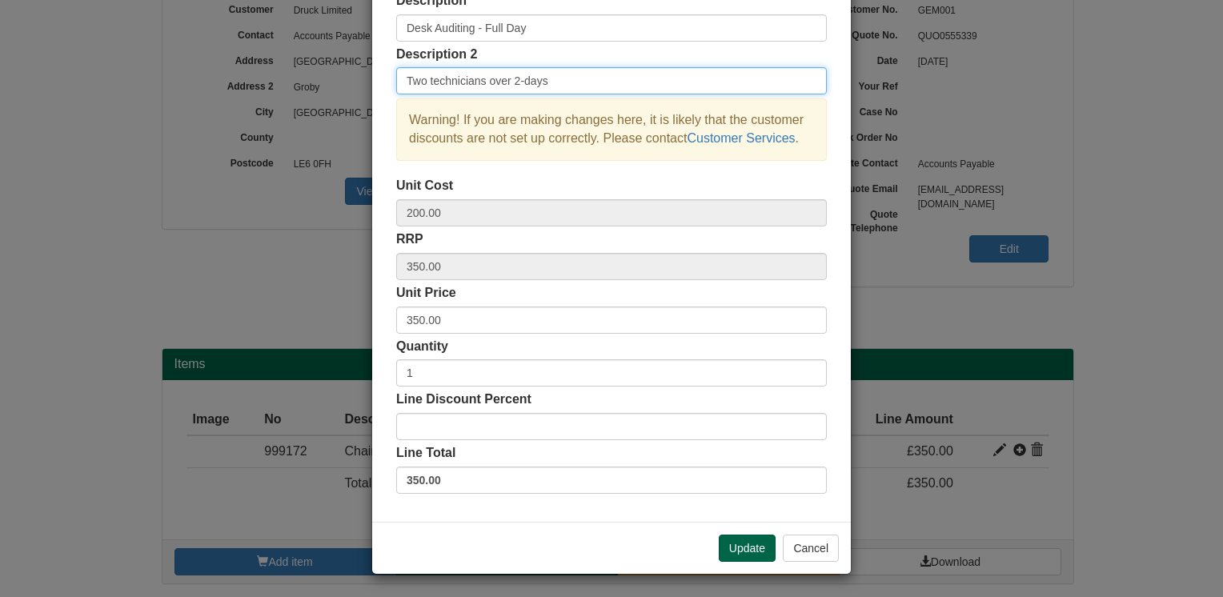
type input "Two technicians over 2-days"
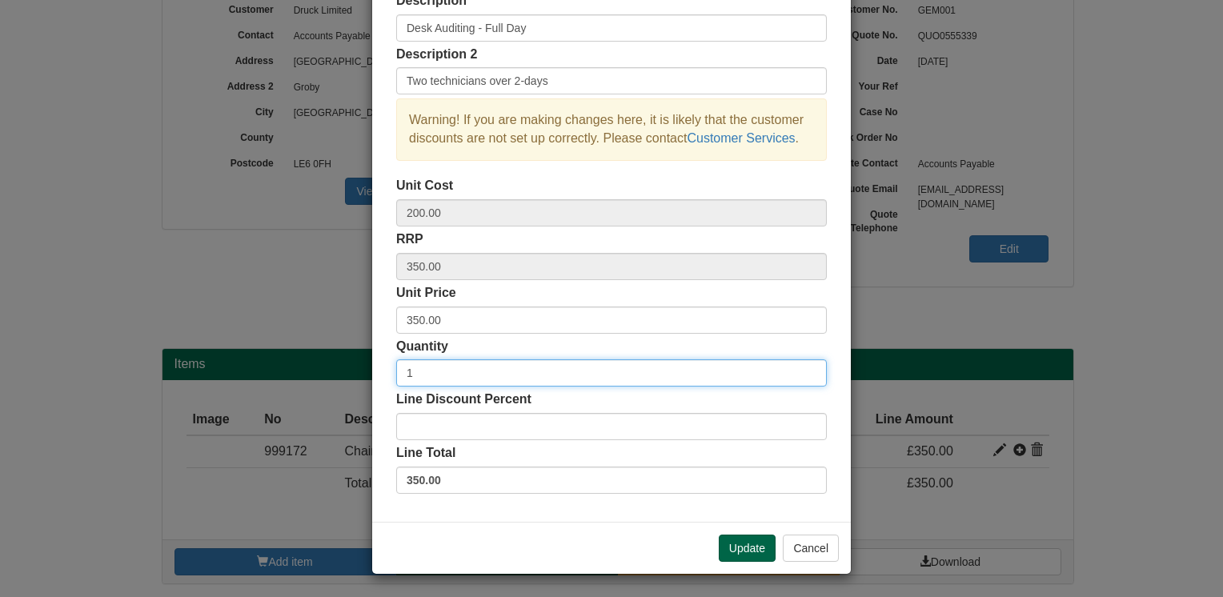
drag, startPoint x: 419, startPoint y: 369, endPoint x: 366, endPoint y: 373, distance: 53.0
click at [372, 373] on div "Description Desk Auditing - Full Day Description 2 Two technicians over 2-days …" at bounding box center [611, 245] width 478 height 554
type input "4"
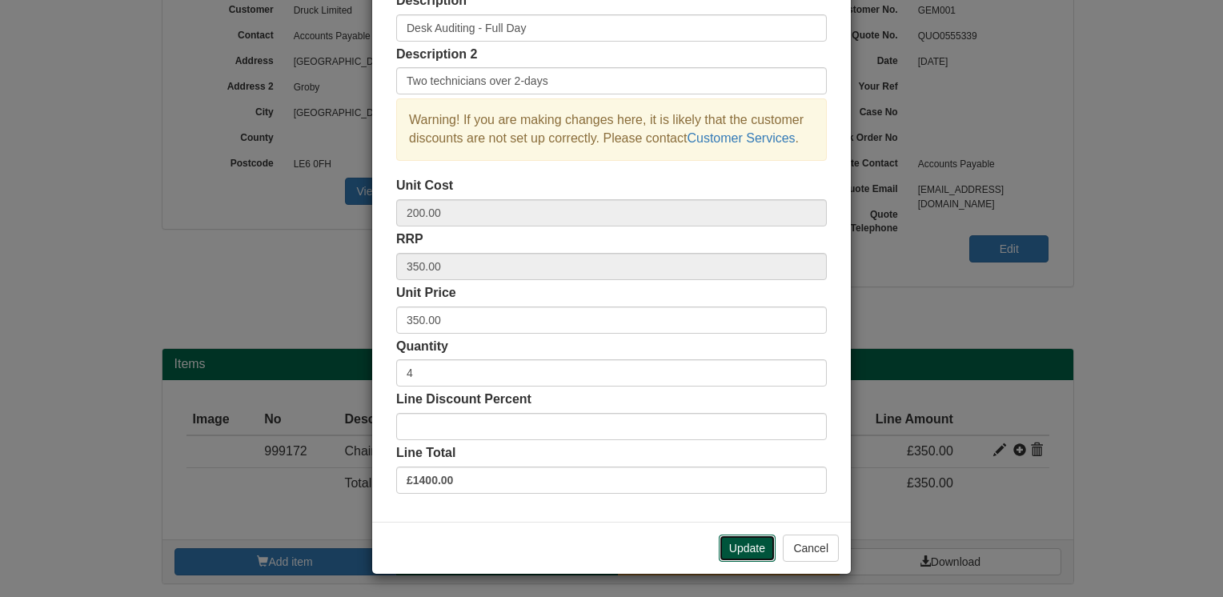
click at [739, 546] on button "Update" at bounding box center [747, 547] width 57 height 27
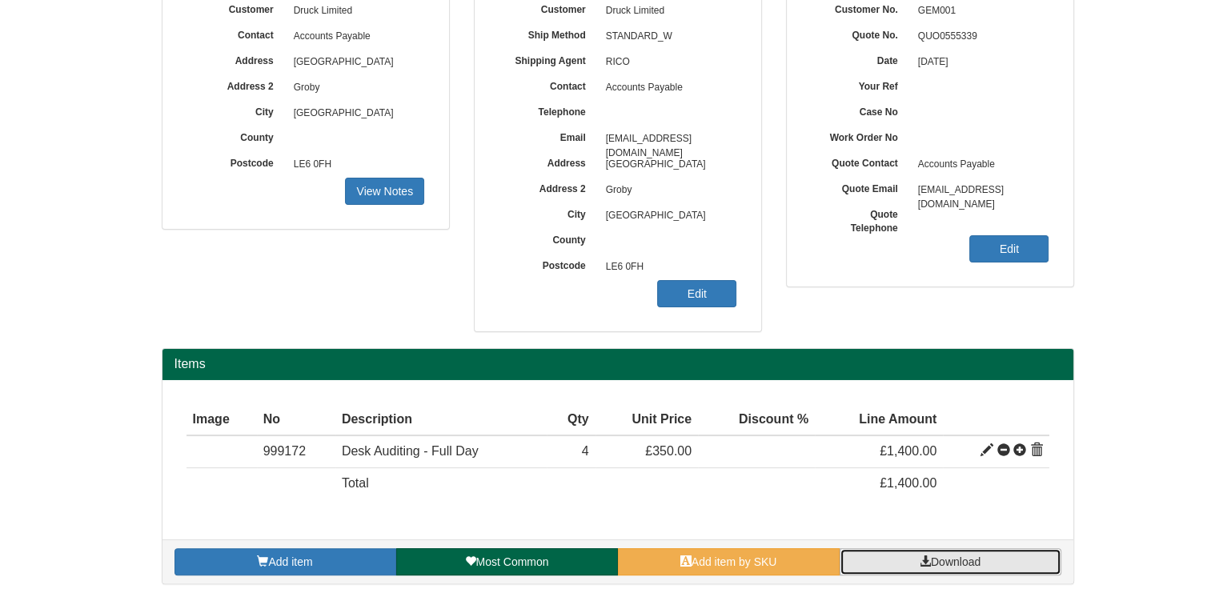
click at [935, 558] on span "Download" at bounding box center [956, 561] width 50 height 13
